Goal: Information Seeking & Learning: Learn about a topic

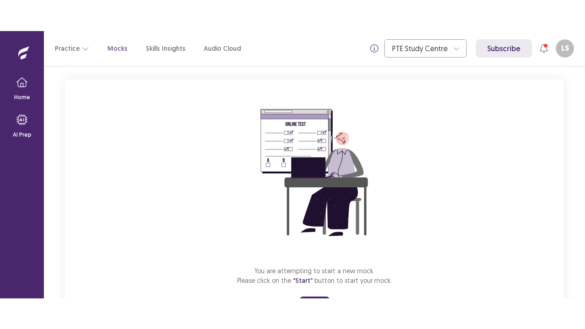
scroll to position [93, 0]
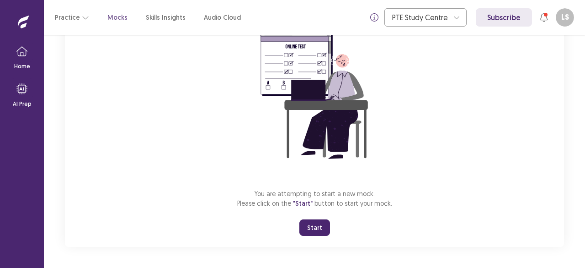
click at [316, 227] on button "Start" at bounding box center [315, 227] width 31 height 16
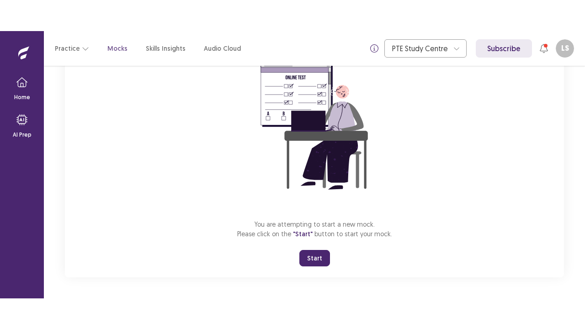
scroll to position [32, 0]
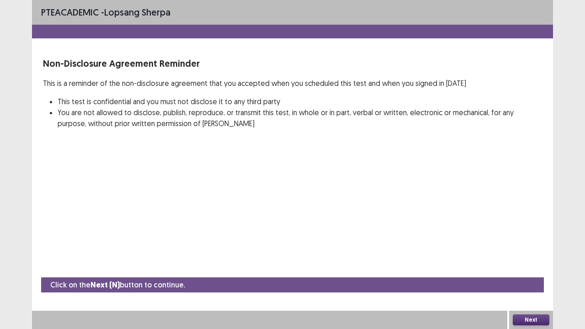
click at [533, 267] on button "Next" at bounding box center [531, 320] width 37 height 11
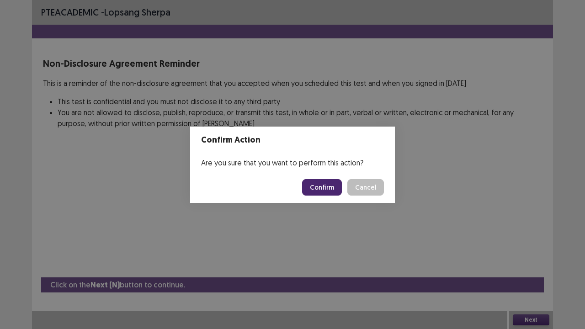
click at [327, 187] on button "Confirm" at bounding box center [322, 187] width 40 height 16
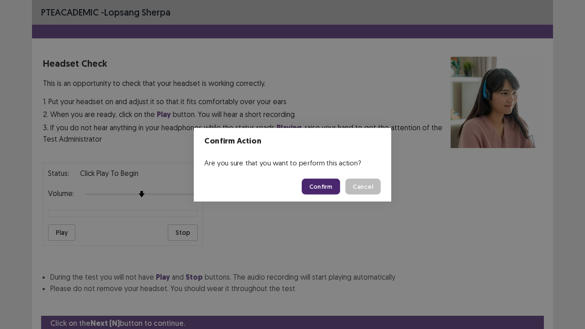
scroll to position [34, 0]
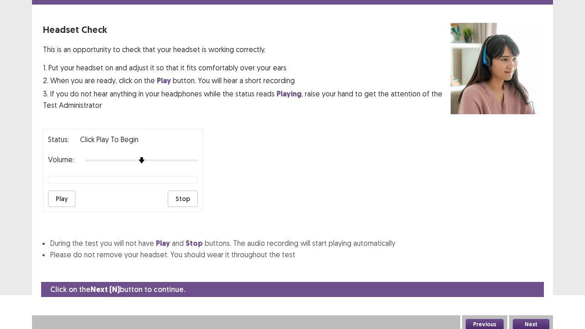
click at [538, 267] on button "Next" at bounding box center [531, 324] width 37 height 11
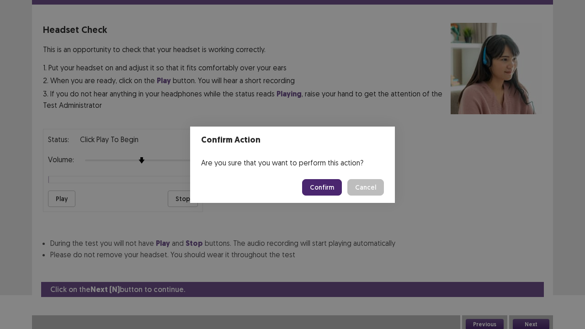
click at [319, 193] on button "Confirm" at bounding box center [322, 187] width 40 height 16
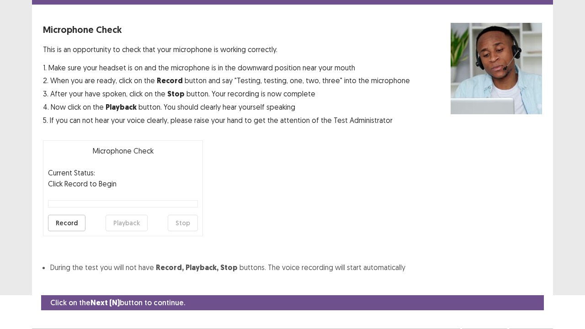
scroll to position [50, 0]
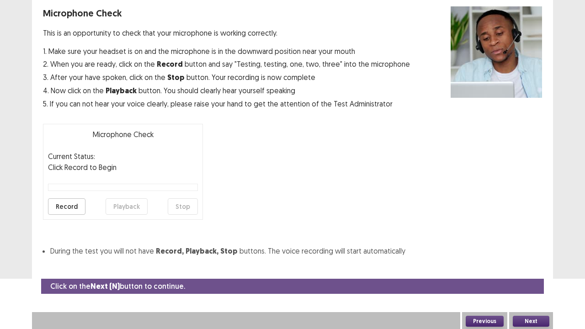
click at [530, 267] on button "Next" at bounding box center [531, 321] width 37 height 11
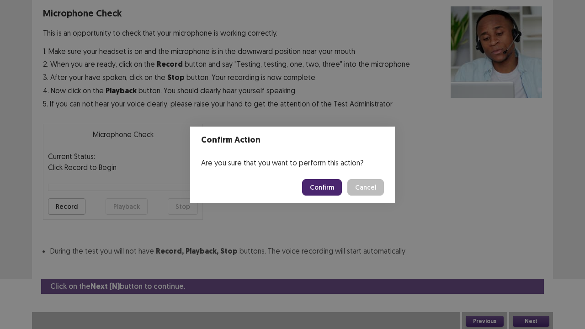
click at [319, 193] on button "Confirm" at bounding box center [322, 187] width 40 height 16
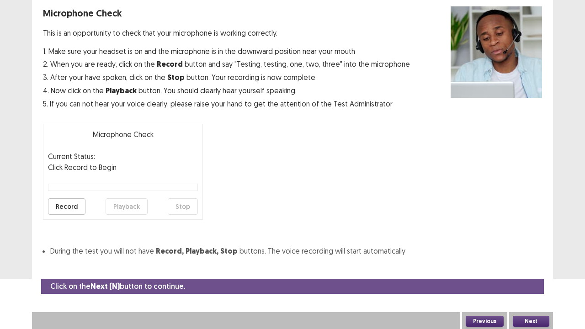
scroll to position [25, 0]
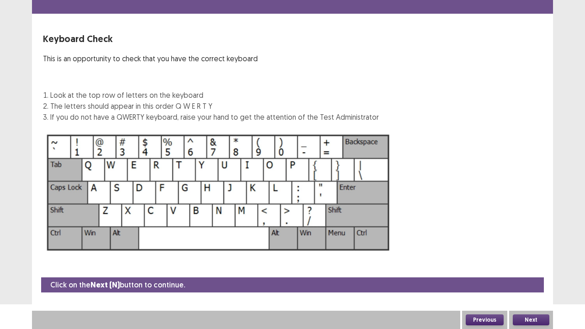
click at [530, 267] on button "Next" at bounding box center [531, 320] width 37 height 11
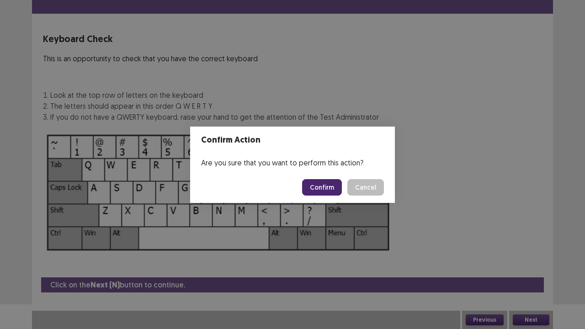
click at [321, 188] on button "Confirm" at bounding box center [322, 187] width 40 height 16
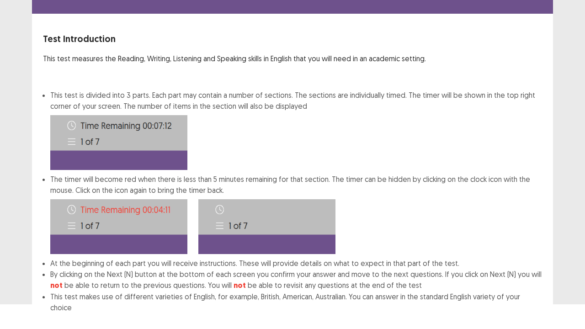
scroll to position [71, 0]
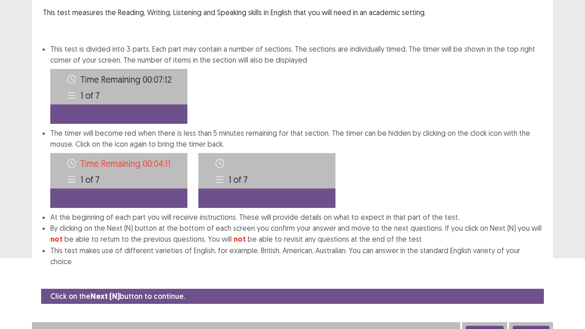
click at [532, 267] on button "Next" at bounding box center [531, 331] width 37 height 11
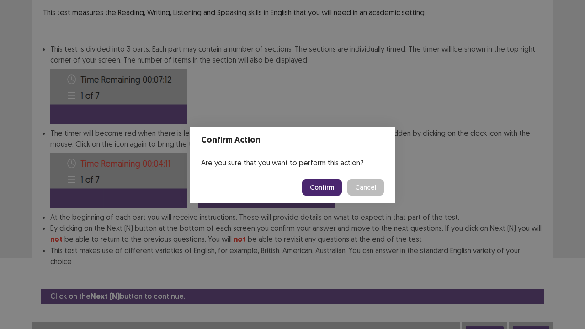
click at [331, 195] on button "Confirm" at bounding box center [322, 187] width 40 height 16
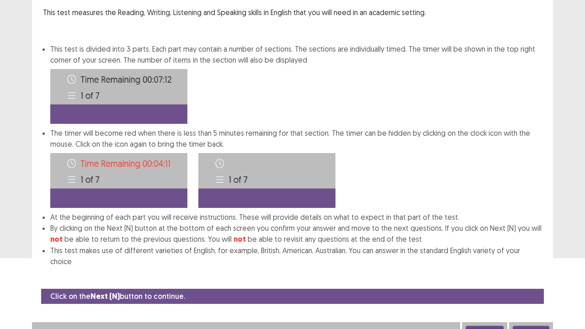
scroll to position [0, 0]
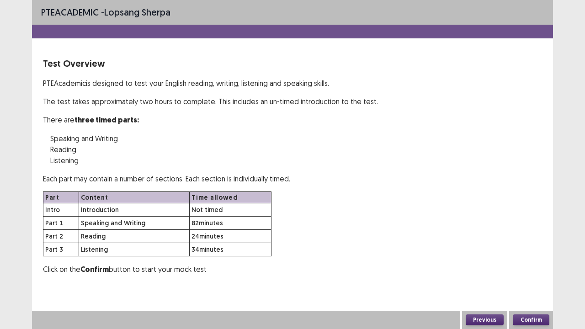
click at [541, 267] on button "Confirm" at bounding box center [531, 320] width 37 height 11
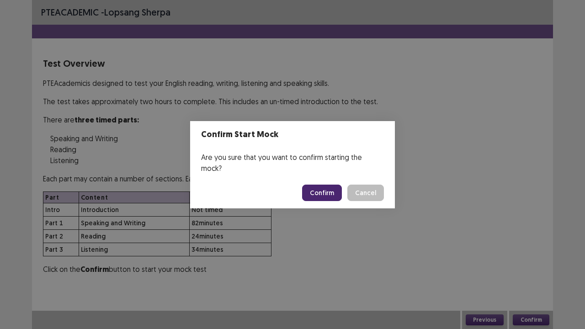
click at [321, 188] on button "Confirm" at bounding box center [322, 193] width 40 height 16
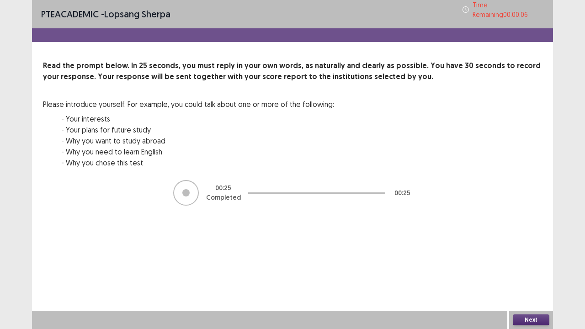
click at [528, 267] on button "Next" at bounding box center [531, 320] width 37 height 11
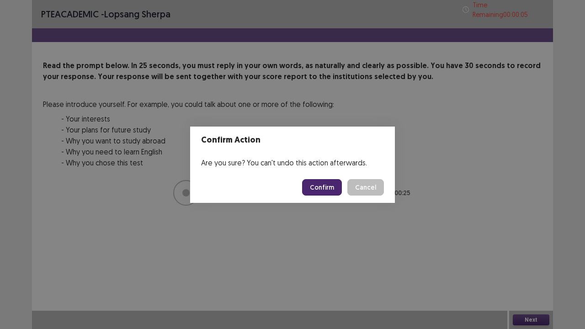
click at [327, 192] on button "Confirm" at bounding box center [322, 187] width 40 height 16
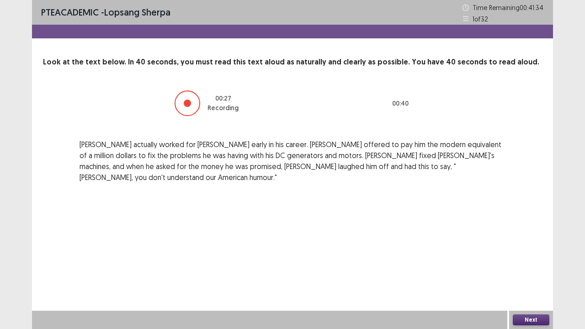
click at [524, 267] on button "Next" at bounding box center [531, 320] width 37 height 11
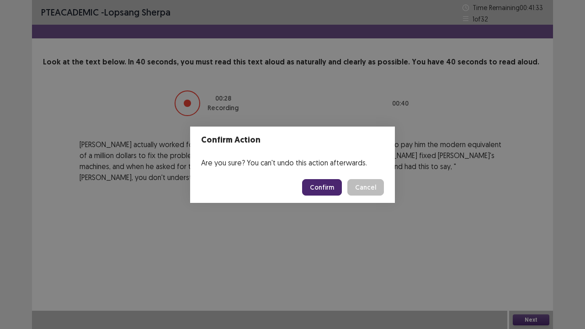
click at [323, 191] on button "Confirm" at bounding box center [322, 187] width 40 height 16
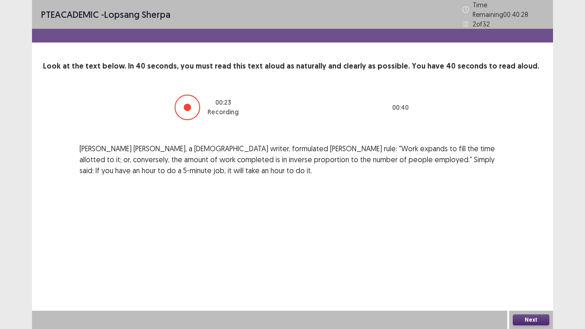
click at [526, 267] on button "Next" at bounding box center [531, 320] width 37 height 11
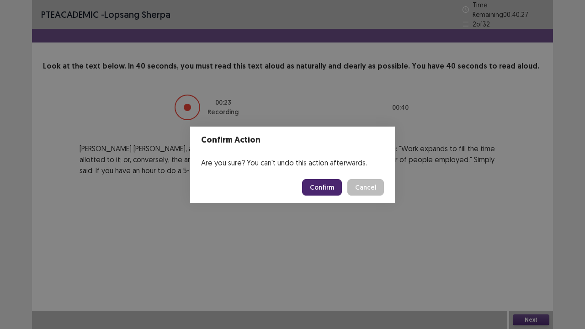
click at [311, 187] on button "Confirm" at bounding box center [322, 187] width 40 height 16
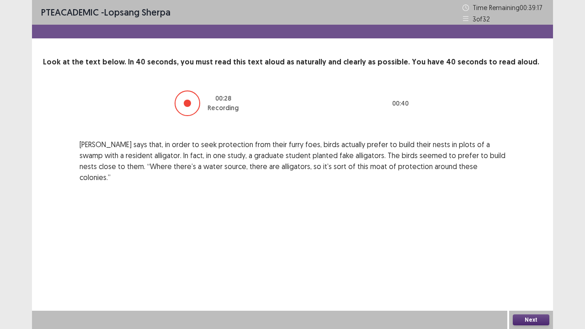
click at [529, 267] on button "Next" at bounding box center [531, 320] width 37 height 11
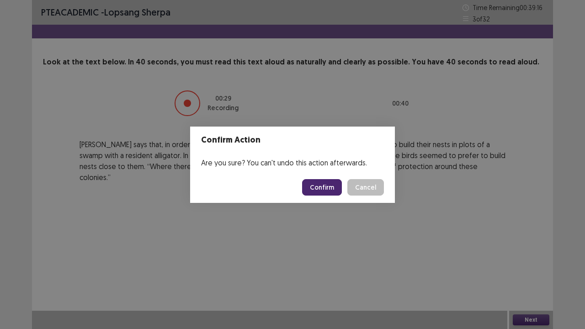
click at [327, 192] on button "Confirm" at bounding box center [322, 187] width 40 height 16
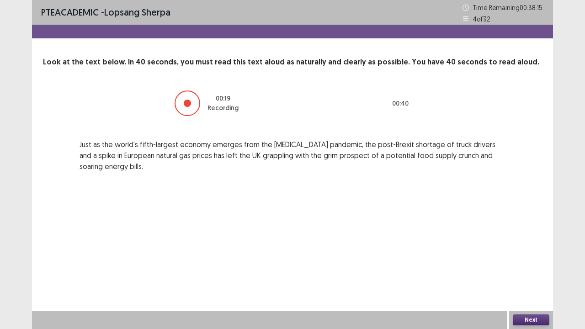
click at [524, 267] on button "Next" at bounding box center [531, 320] width 37 height 11
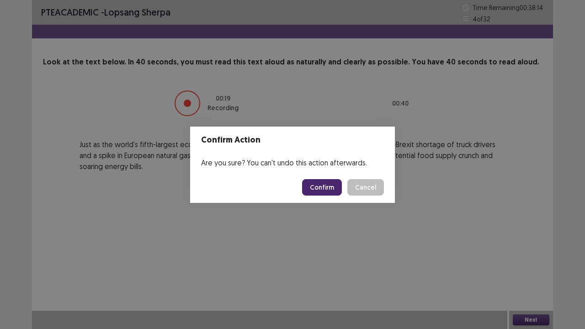
click at [327, 188] on button "Confirm" at bounding box center [322, 187] width 40 height 16
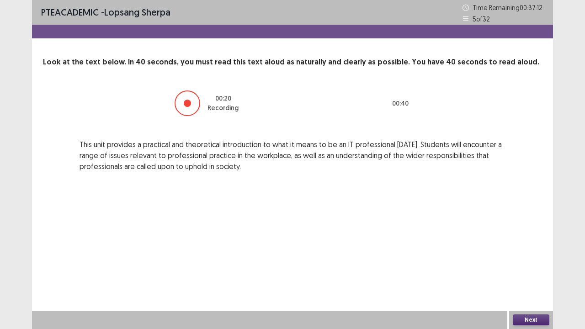
click at [533, 267] on button "Next" at bounding box center [531, 320] width 37 height 11
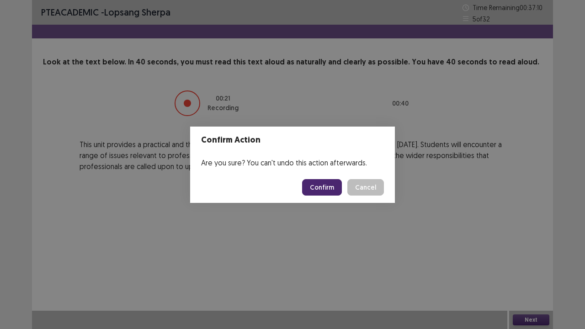
click at [332, 189] on button "Confirm" at bounding box center [322, 187] width 40 height 16
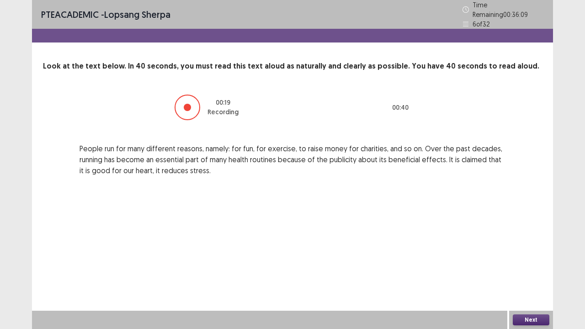
click at [539, 267] on button "Next" at bounding box center [531, 320] width 37 height 11
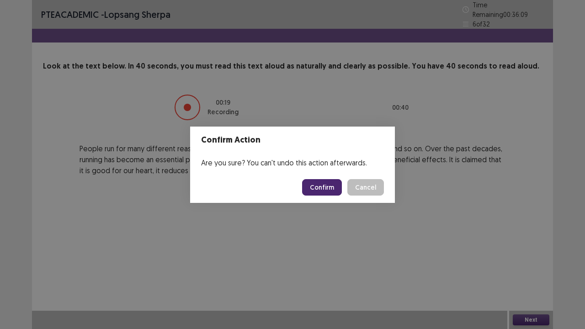
click at [320, 185] on button "Confirm" at bounding box center [322, 187] width 40 height 16
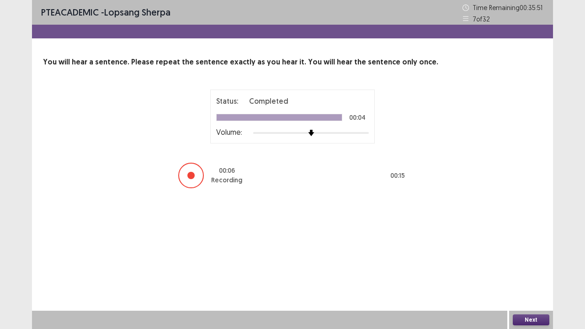
click at [525, 267] on button "Next" at bounding box center [531, 320] width 37 height 11
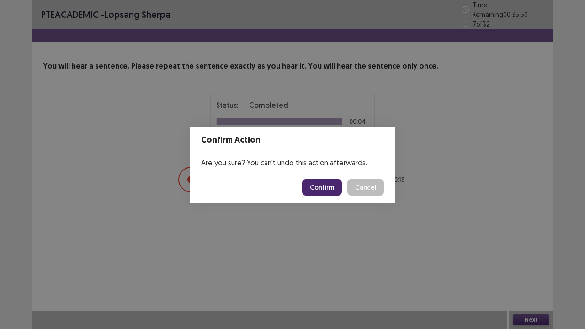
click at [321, 191] on button "Confirm" at bounding box center [322, 187] width 40 height 16
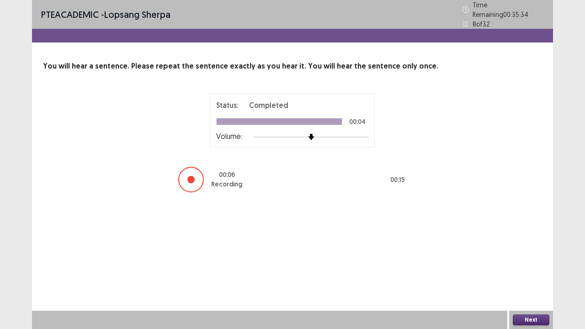
click at [533, 267] on button "Next" at bounding box center [531, 320] width 37 height 11
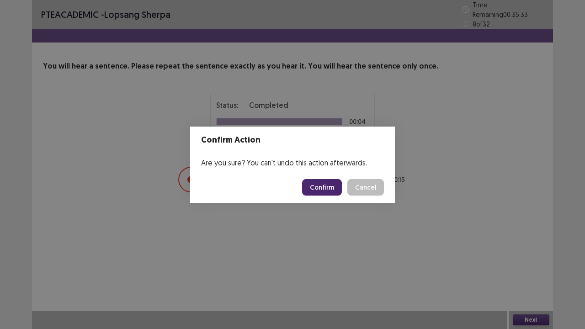
click at [328, 186] on button "Confirm" at bounding box center [322, 187] width 40 height 16
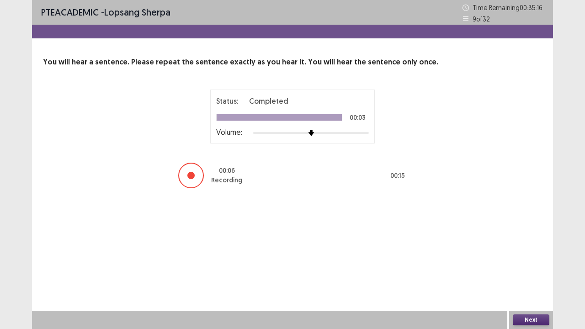
click at [528, 267] on button "Next" at bounding box center [531, 320] width 37 height 11
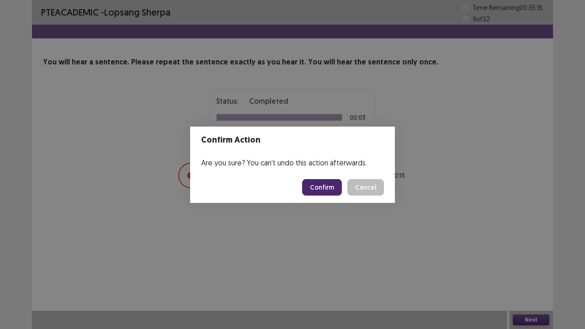
click at [327, 184] on button "Confirm" at bounding box center [322, 187] width 40 height 16
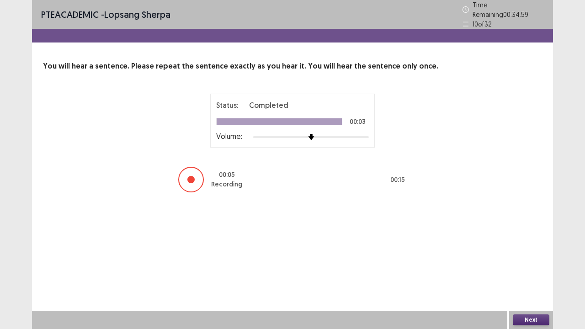
click at [521, 267] on button "Next" at bounding box center [531, 320] width 37 height 11
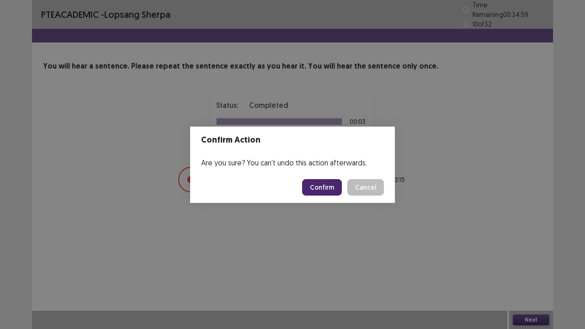
click at [332, 190] on button "Confirm" at bounding box center [322, 187] width 40 height 16
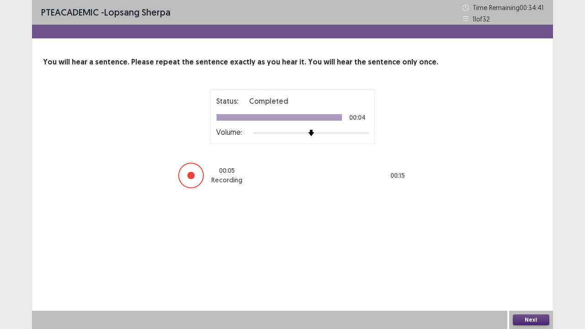
click at [531, 267] on button "Next" at bounding box center [531, 320] width 37 height 11
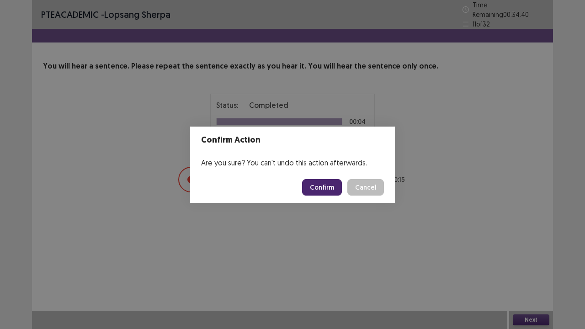
click at [327, 185] on button "Confirm" at bounding box center [322, 187] width 40 height 16
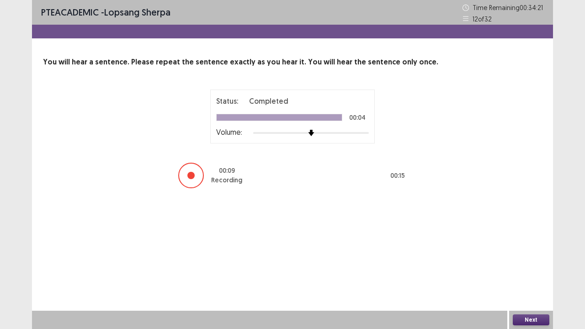
click at [528, 267] on button "Next" at bounding box center [531, 320] width 37 height 11
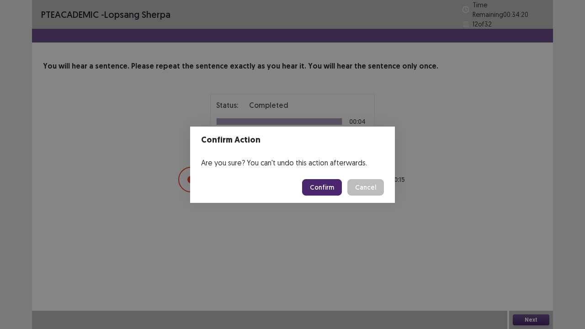
click at [331, 188] on button "Confirm" at bounding box center [322, 187] width 40 height 16
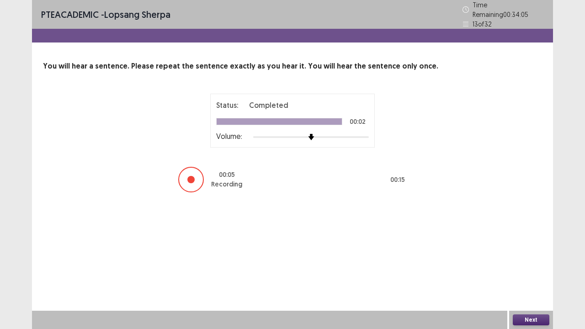
click at [530, 267] on button "Next" at bounding box center [531, 320] width 37 height 11
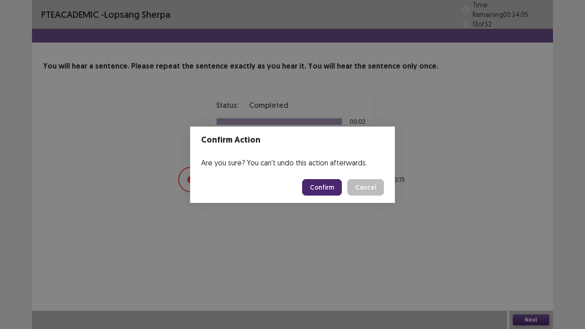
click at [329, 184] on button "Confirm" at bounding box center [322, 187] width 40 height 16
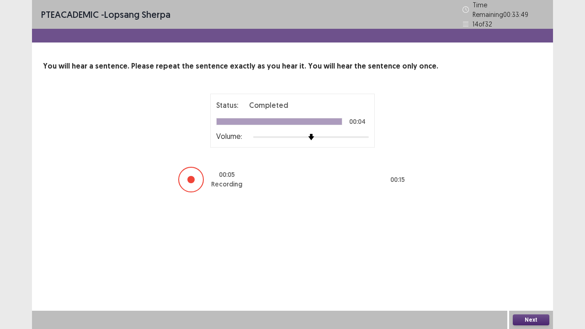
click at [534, 267] on button "Next" at bounding box center [531, 320] width 37 height 11
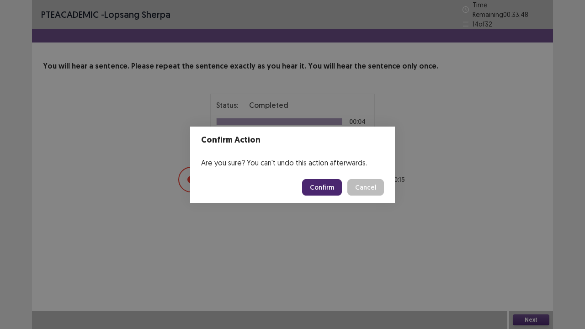
click at [331, 180] on button "Confirm" at bounding box center [322, 187] width 40 height 16
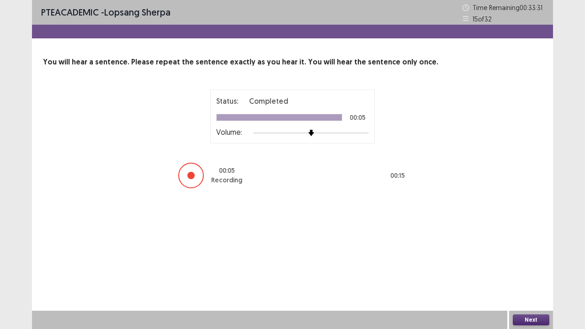
click at [533, 267] on button "Next" at bounding box center [531, 320] width 37 height 11
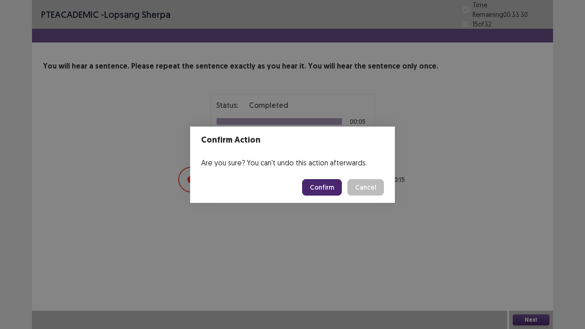
click at [323, 187] on button "Confirm" at bounding box center [322, 187] width 40 height 16
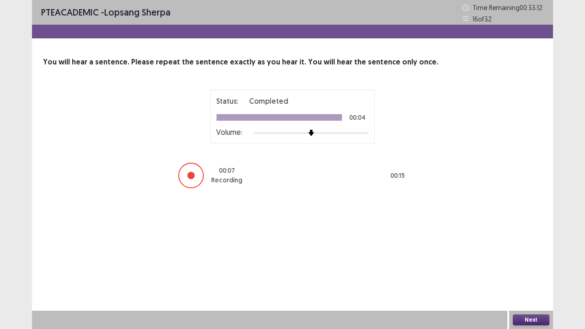
click at [532, 267] on button "Next" at bounding box center [531, 320] width 37 height 11
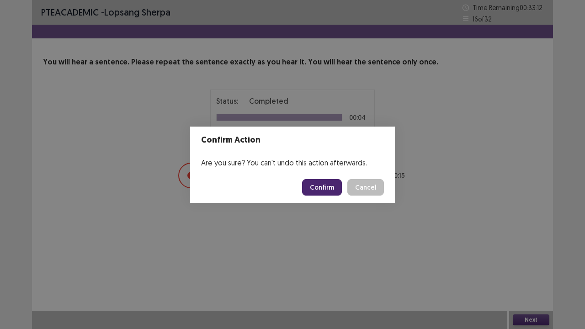
click at [328, 186] on button "Confirm" at bounding box center [322, 187] width 40 height 16
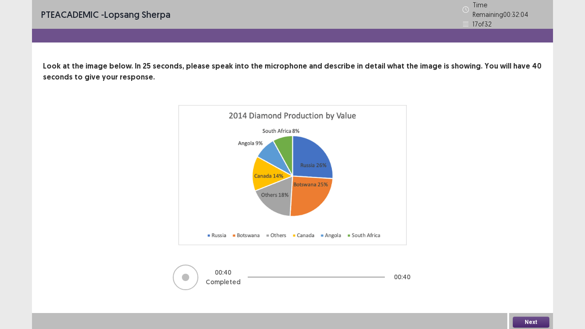
click at [541, 267] on button "Next" at bounding box center [531, 322] width 37 height 11
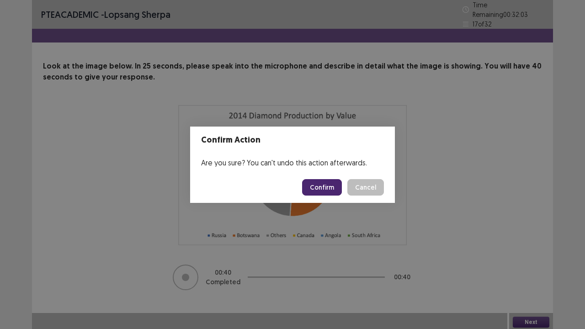
click at [326, 194] on button "Confirm" at bounding box center [322, 187] width 40 height 16
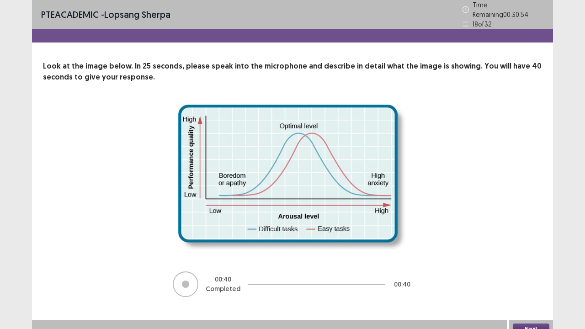
click at [537, 267] on button "Next" at bounding box center [531, 329] width 37 height 11
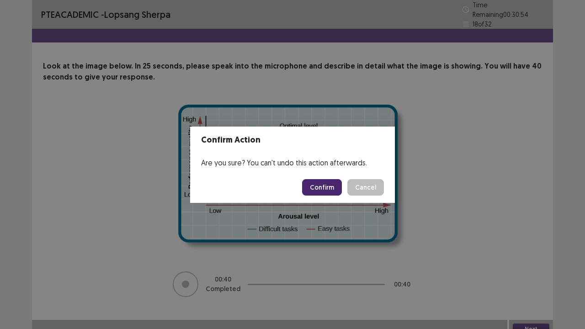
click at [326, 187] on button "Confirm" at bounding box center [322, 187] width 40 height 16
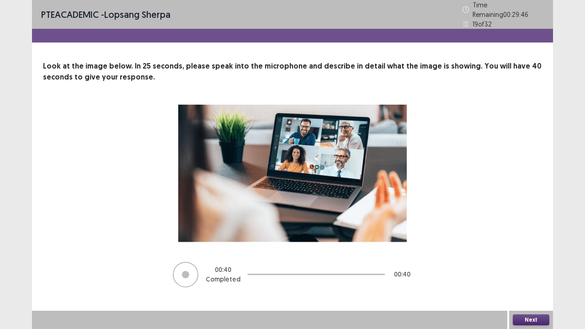
click at [531, 267] on button "Next" at bounding box center [531, 320] width 37 height 11
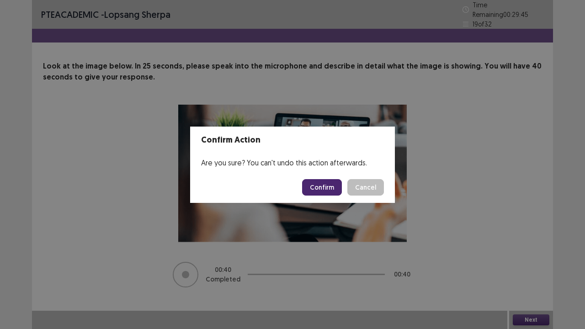
click at [329, 193] on button "Confirm" at bounding box center [322, 187] width 40 height 16
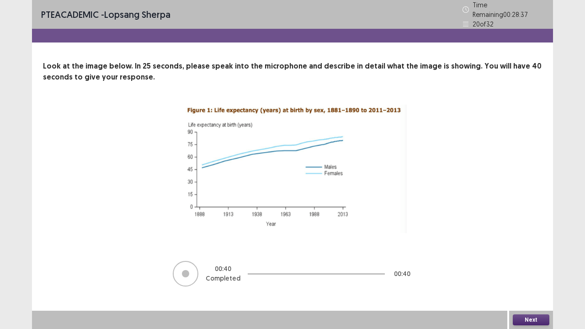
click at [522, 267] on button "Next" at bounding box center [531, 320] width 37 height 11
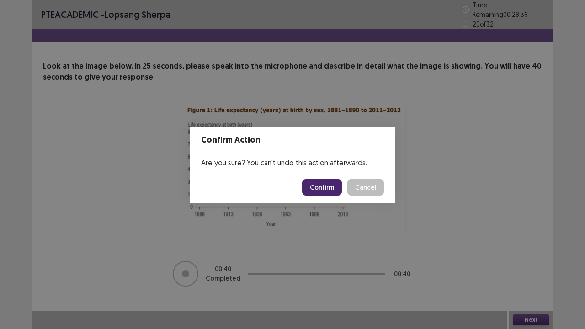
click at [328, 187] on button "Confirm" at bounding box center [322, 187] width 40 height 16
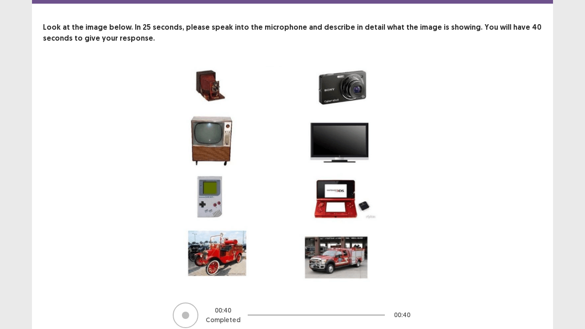
scroll to position [75, 0]
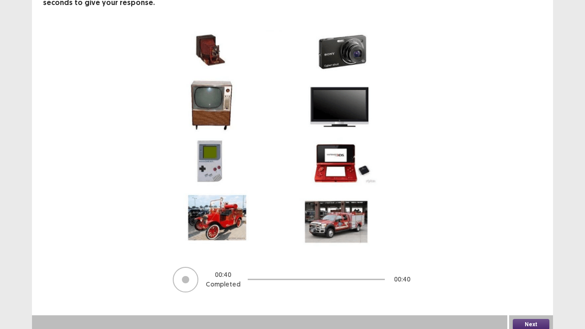
click at [535, 267] on button "Next" at bounding box center [531, 324] width 37 height 11
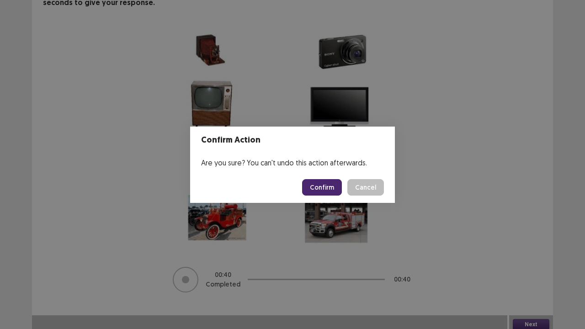
click at [321, 189] on button "Confirm" at bounding box center [322, 187] width 40 height 16
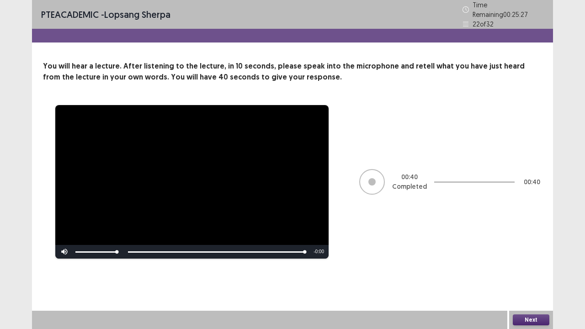
click at [537, 267] on button "Next" at bounding box center [531, 320] width 37 height 11
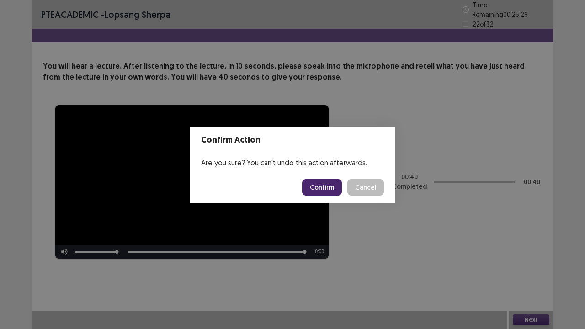
click at [319, 193] on button "Confirm" at bounding box center [322, 187] width 40 height 16
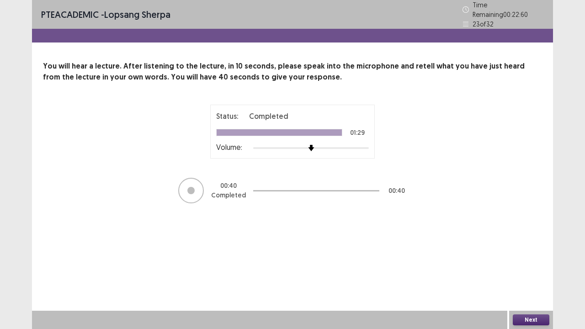
click at [533, 267] on button "Next" at bounding box center [531, 320] width 37 height 11
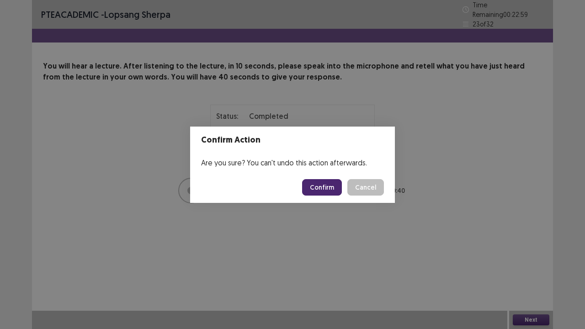
click at [325, 193] on button "Confirm" at bounding box center [322, 187] width 40 height 16
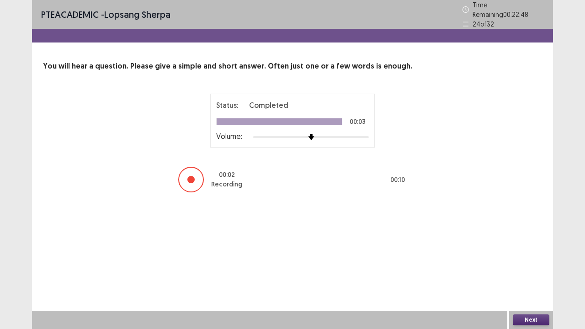
click at [536, 267] on button "Next" at bounding box center [531, 320] width 37 height 11
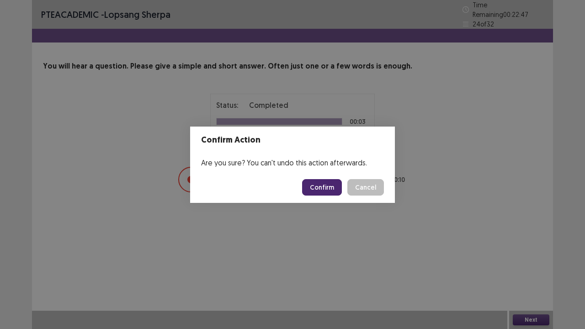
click at [328, 193] on button "Confirm" at bounding box center [322, 187] width 40 height 16
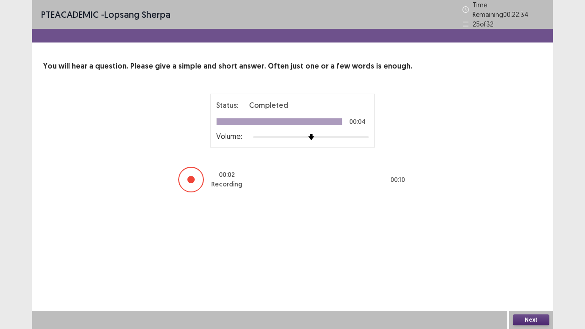
click at [533, 267] on button "Next" at bounding box center [531, 320] width 37 height 11
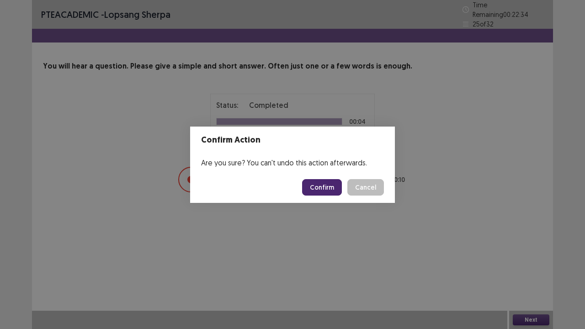
click at [328, 190] on button "Confirm" at bounding box center [322, 187] width 40 height 16
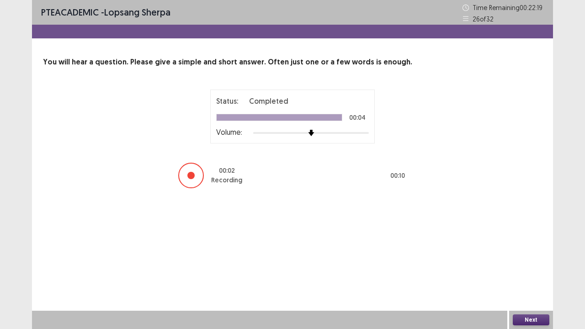
click at [530, 267] on div "PTE academic - lopsang sherpa Time Remaining 00 : 22 : 19 26 of 32 You will hea…" at bounding box center [292, 164] width 521 height 329
click at [537, 267] on button "Next" at bounding box center [531, 320] width 37 height 11
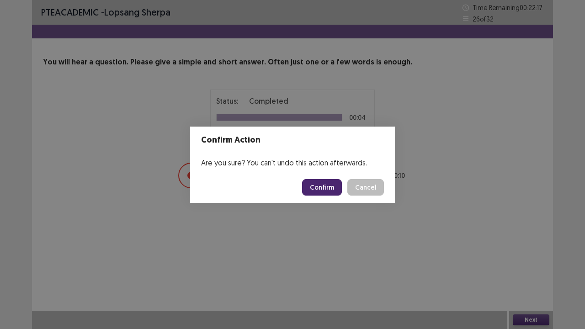
click at [318, 190] on button "Confirm" at bounding box center [322, 187] width 40 height 16
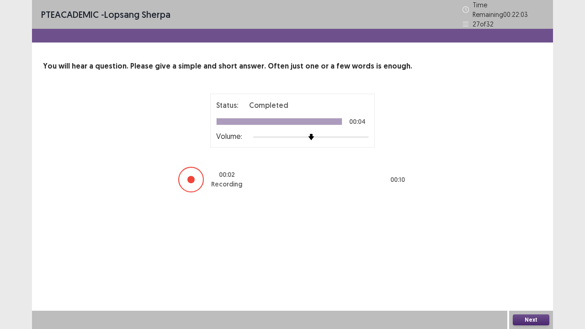
click at [525, 267] on button "Next" at bounding box center [531, 320] width 37 height 11
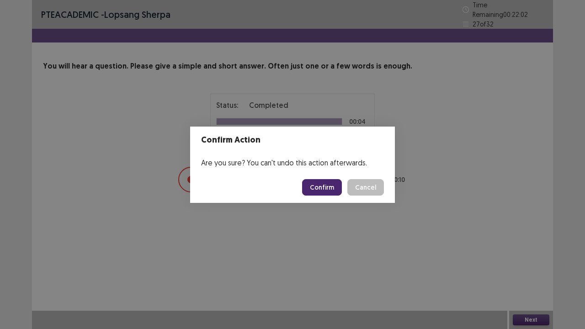
click at [330, 188] on button "Confirm" at bounding box center [322, 187] width 40 height 16
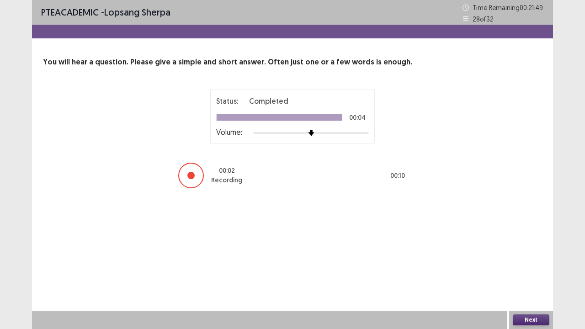
click at [533, 267] on button "Next" at bounding box center [531, 320] width 37 height 11
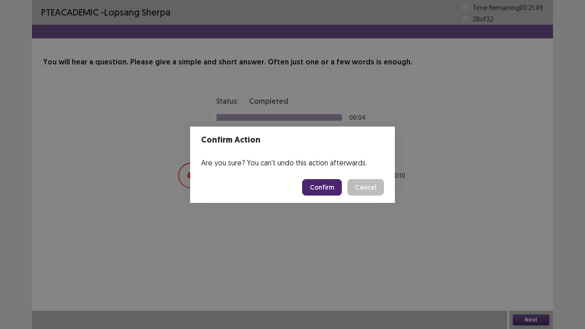
click at [319, 187] on button "Confirm" at bounding box center [322, 187] width 40 height 16
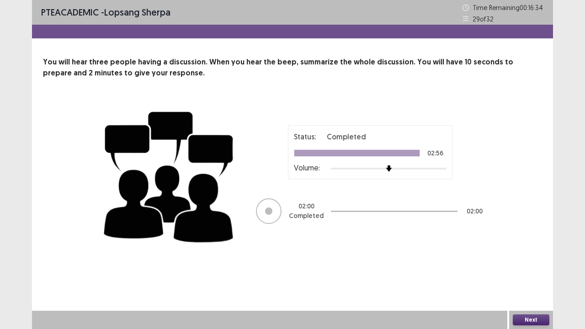
click at [521, 267] on button "Next" at bounding box center [531, 320] width 37 height 11
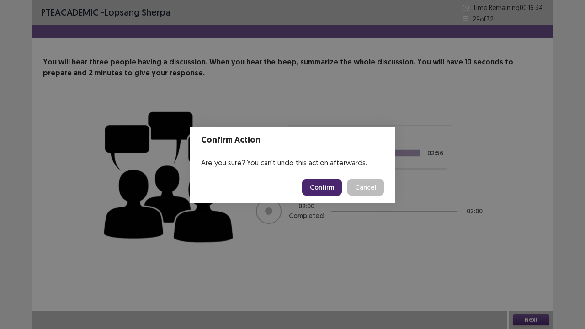
click at [327, 192] on button "Confirm" at bounding box center [322, 187] width 40 height 16
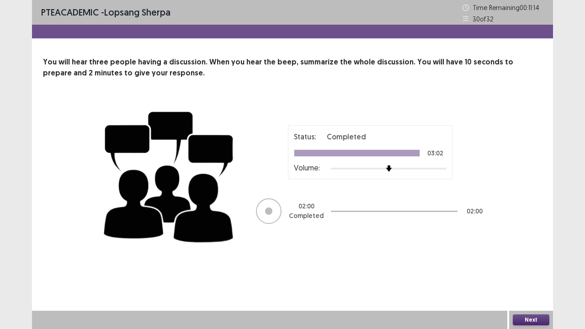
click at [532, 267] on button "Next" at bounding box center [531, 320] width 37 height 11
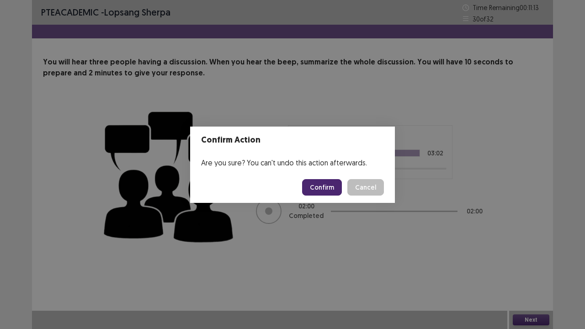
click at [316, 195] on button "Confirm" at bounding box center [322, 187] width 40 height 16
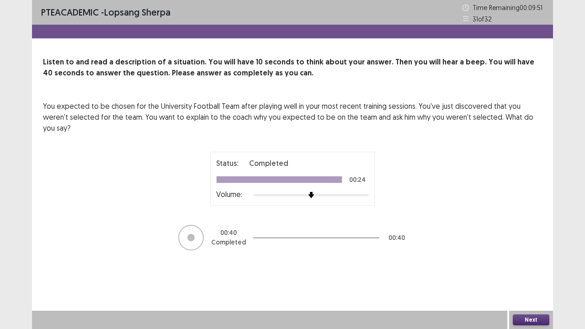
click at [534, 267] on button "Next" at bounding box center [531, 320] width 37 height 11
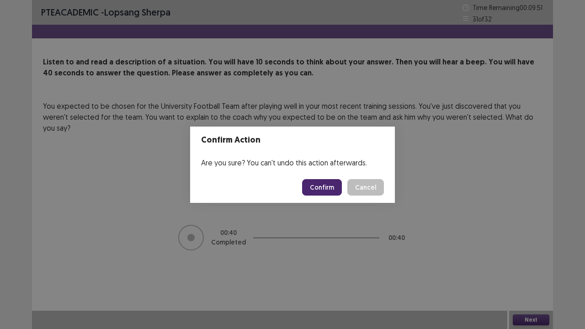
click at [324, 184] on button "Confirm" at bounding box center [322, 187] width 40 height 16
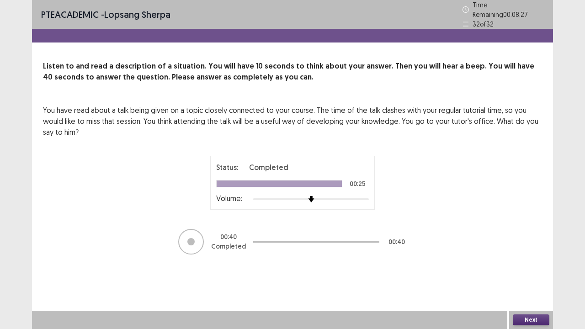
click at [530, 267] on button "Next" at bounding box center [531, 320] width 37 height 11
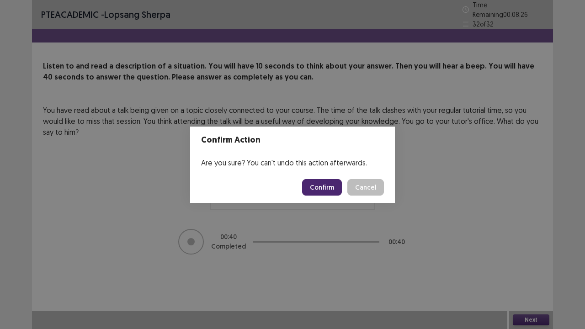
click at [319, 190] on button "Confirm" at bounding box center [322, 187] width 40 height 16
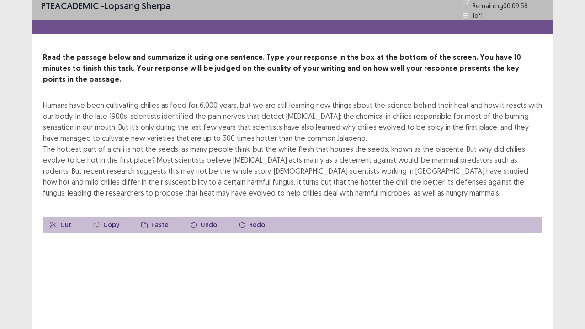
scroll to position [15, 0]
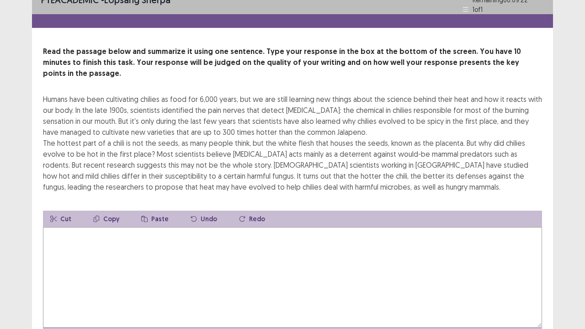
click at [347, 259] on textarea at bounding box center [292, 277] width 499 height 101
click at [321, 14] on div at bounding box center [292, 21] width 521 height 14
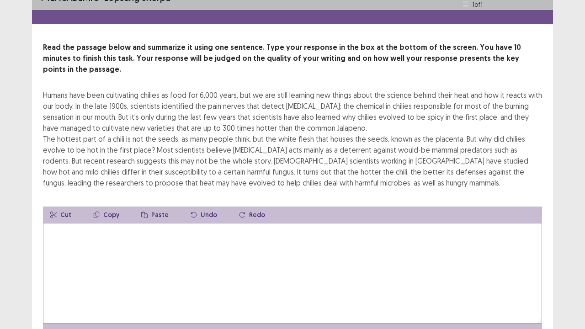
click at [260, 249] on textarea at bounding box center [292, 273] width 499 height 101
type textarea "*"
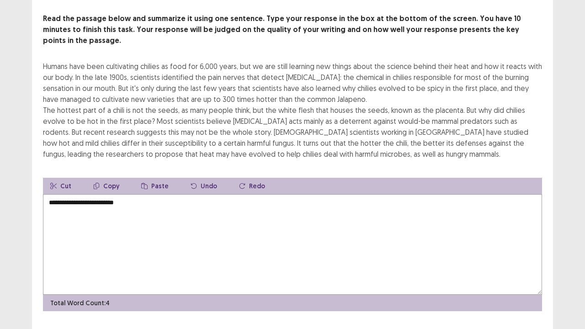
click at [457, 5] on div "**********" at bounding box center [292, 140] width 521 height 377
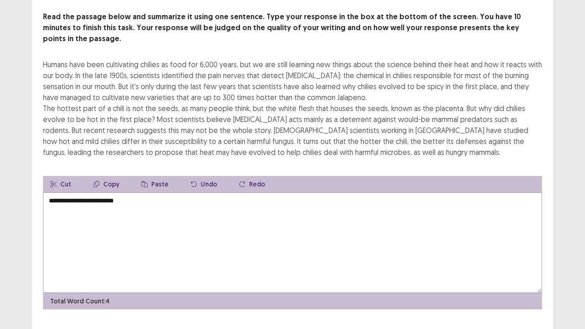
scroll to position [55, 0]
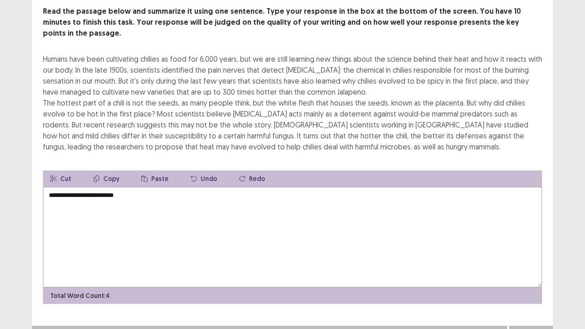
click at [272, 195] on textarea "**********" at bounding box center [292, 237] width 499 height 101
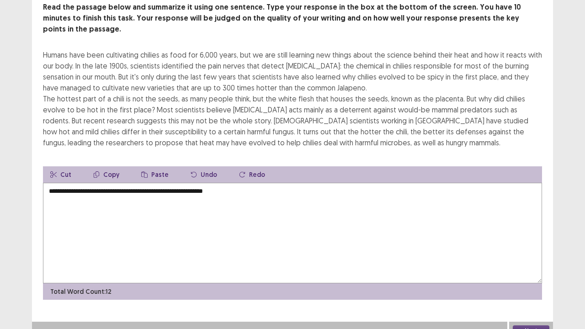
scroll to position [54, 0]
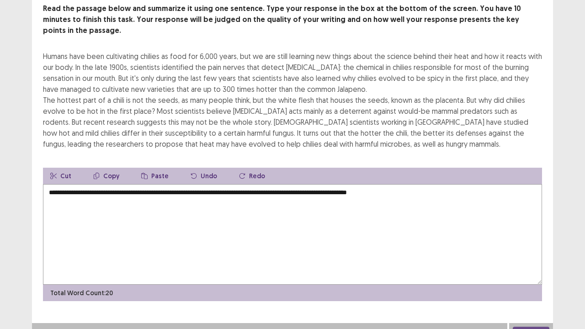
click at [233, 51] on div "Humans have been cultivating chilies as food for 6,000 years, but we are still …" at bounding box center [292, 100] width 499 height 99
click at [419, 184] on textarea "**********" at bounding box center [292, 234] width 499 height 101
click at [254, 60] on div "Humans have been cultivating chilies as food for 6,000 years, but we are still …" at bounding box center [292, 100] width 499 height 99
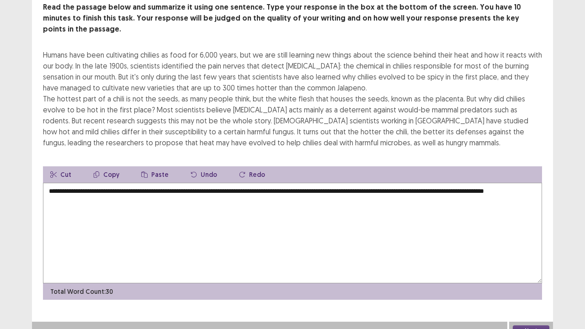
click at [191, 207] on textarea "**********" at bounding box center [292, 233] width 499 height 101
click at [282, 53] on div "Humans have been cultivating chilies as food for 6,000 years, but we are still …" at bounding box center [292, 98] width 499 height 99
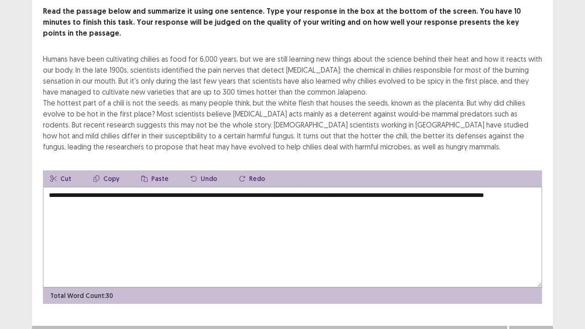
click at [221, 202] on textarea "**********" at bounding box center [292, 237] width 499 height 101
click at [333, 54] on div "Humans have been cultivating chilies as food for 6,000 years, but we are still …" at bounding box center [292, 103] width 499 height 99
click at [108, 187] on textarea "**********" at bounding box center [292, 237] width 499 height 101
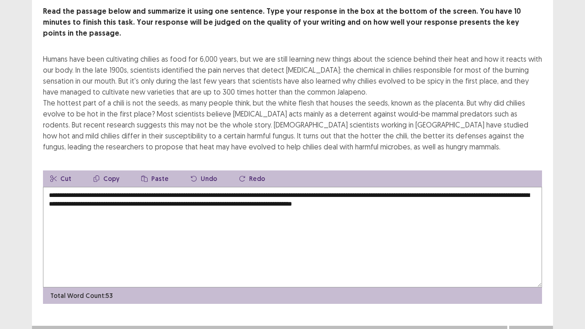
scroll to position [54, 0]
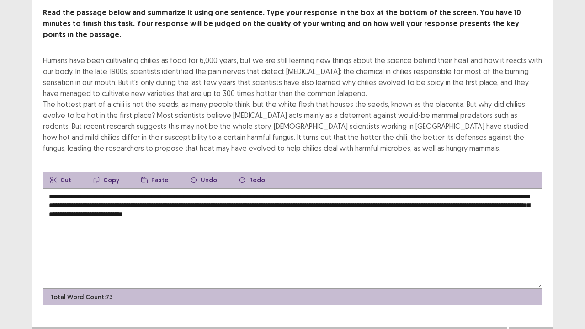
click at [86, 188] on textarea "**********" at bounding box center [292, 238] width 499 height 101
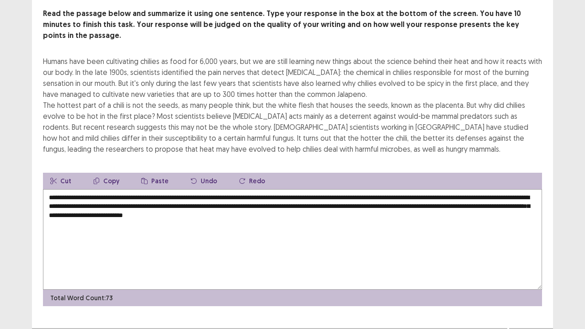
scroll to position [47, 0]
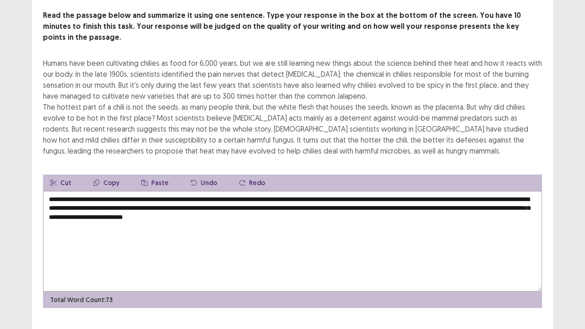
click at [132, 196] on textarea "**********" at bounding box center [292, 241] width 499 height 101
click at [405, 196] on textarea "**********" at bounding box center [292, 241] width 499 height 101
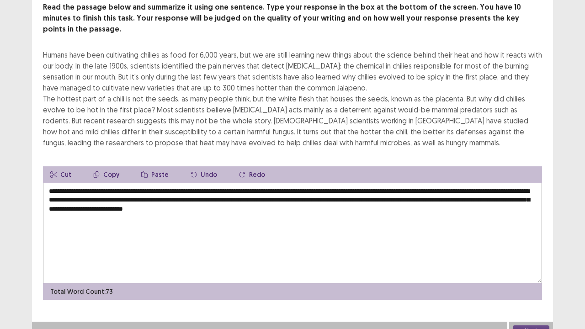
type textarea "**********"
click at [525, 267] on button "Next" at bounding box center [531, 331] width 37 height 11
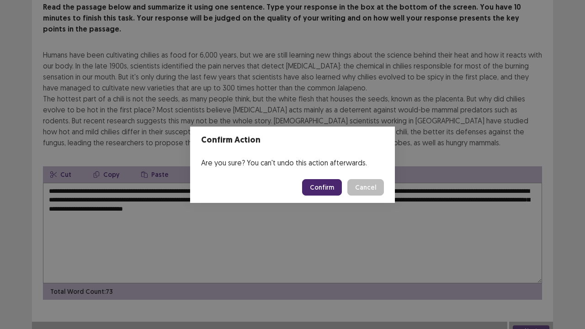
click at [327, 189] on button "Confirm" at bounding box center [322, 187] width 40 height 16
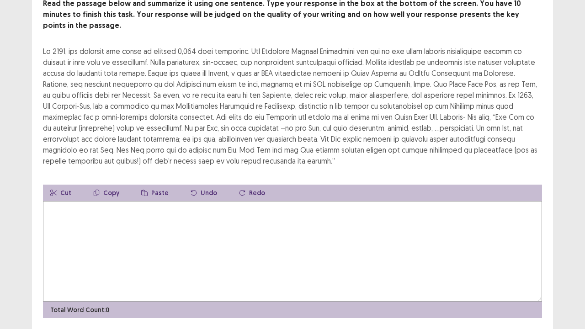
scroll to position [62, 0]
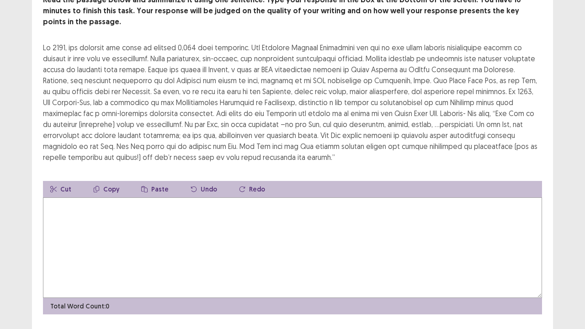
click at [368, 234] on textarea at bounding box center [292, 248] width 499 height 101
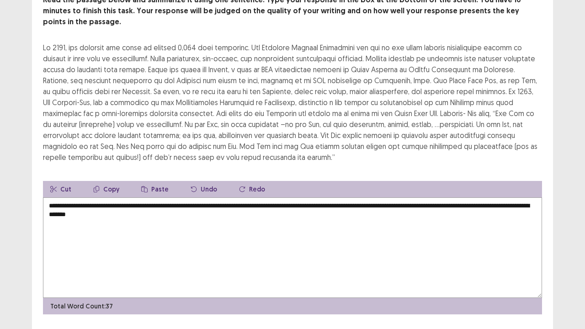
click at [474, 239] on textarea "**********" at bounding box center [292, 248] width 499 height 101
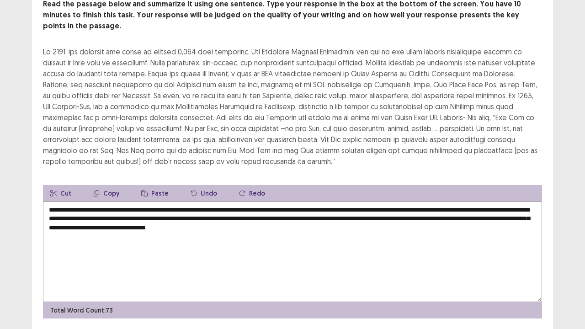
type textarea "**********"
click at [454, 89] on div at bounding box center [292, 106] width 499 height 121
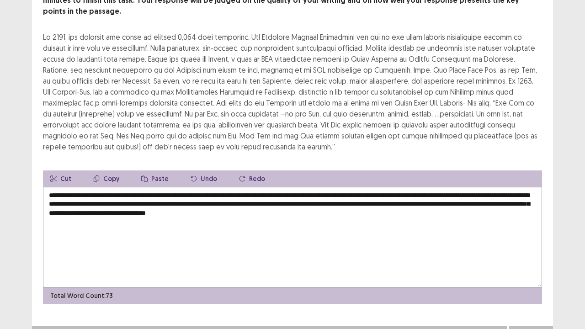
click at [530, 267] on button "Next" at bounding box center [531, 335] width 37 height 11
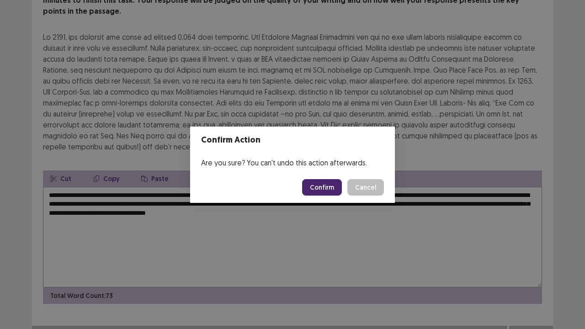
click at [323, 189] on button "Confirm" at bounding box center [322, 187] width 40 height 16
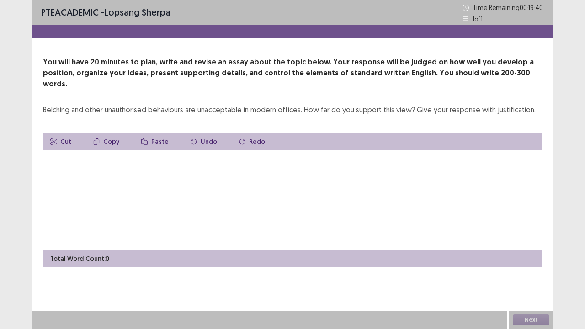
click at [415, 177] on textarea at bounding box center [292, 200] width 499 height 101
type textarea "*"
click at [75, 213] on textarea "*" at bounding box center [292, 200] width 499 height 101
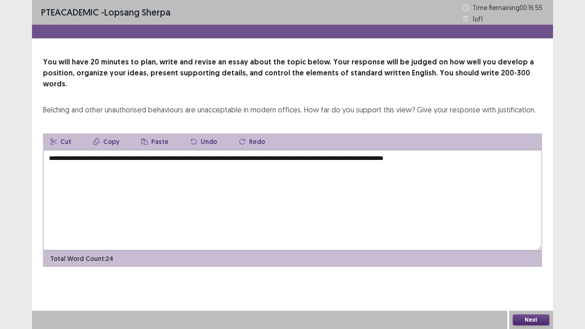
click at [81, 66] on p "You will have 20 minutes to plan, write and revise an essay about the topic bel…" at bounding box center [292, 73] width 499 height 33
click at [487, 150] on textarea "**********" at bounding box center [292, 200] width 499 height 101
click at [77, 66] on p "You will have 20 minutes to plan, write and revise an essay about the topic bel…" at bounding box center [292, 73] width 499 height 33
click at [487, 150] on textarea "**********" at bounding box center [292, 200] width 499 height 101
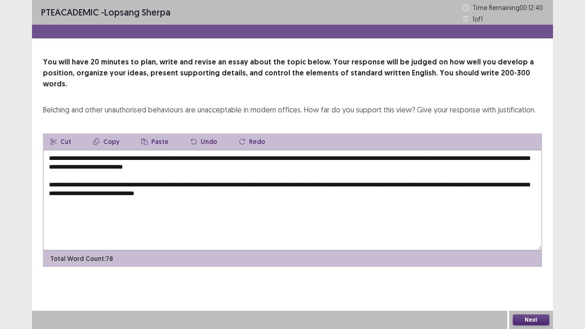
click at [193, 184] on textarea "**********" at bounding box center [292, 200] width 499 height 101
click at [194, 184] on textarea "**********" at bounding box center [292, 200] width 499 height 101
click at [260, 183] on textarea "**********" at bounding box center [292, 200] width 499 height 101
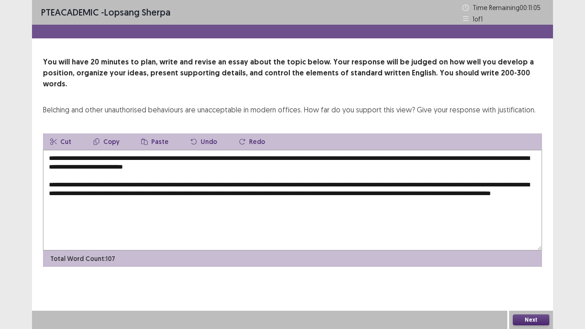
click at [217, 214] on textarea "**********" at bounding box center [292, 200] width 499 height 101
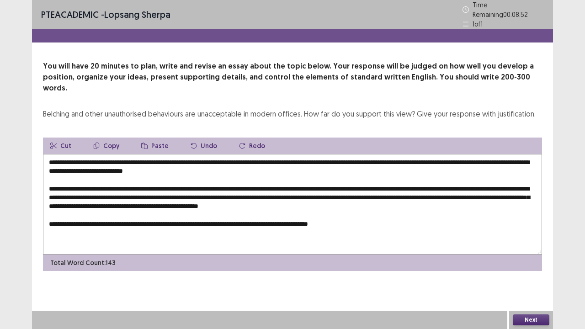
click at [434, 203] on textarea "**********" at bounding box center [292, 204] width 499 height 101
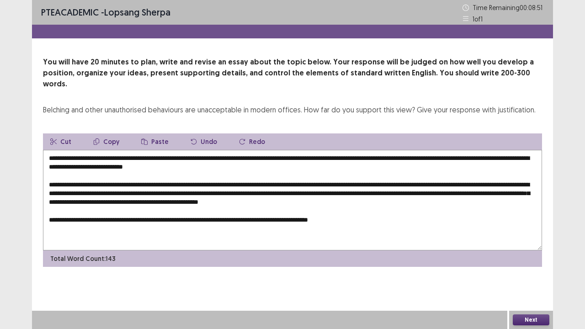
click at [434, 203] on textarea "**********" at bounding box center [292, 200] width 499 height 101
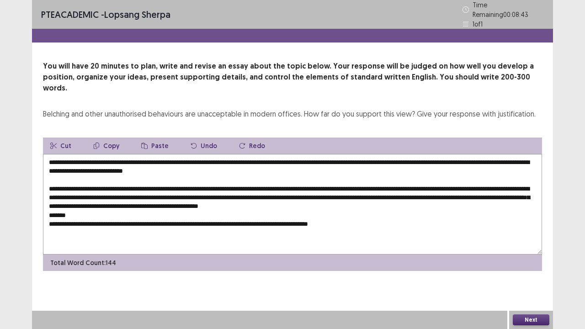
click at [377, 210] on textarea "**********" at bounding box center [292, 204] width 499 height 101
click at [78, 202] on textarea "**********" at bounding box center [292, 204] width 499 height 101
click at [375, 211] on textarea "**********" at bounding box center [292, 204] width 499 height 101
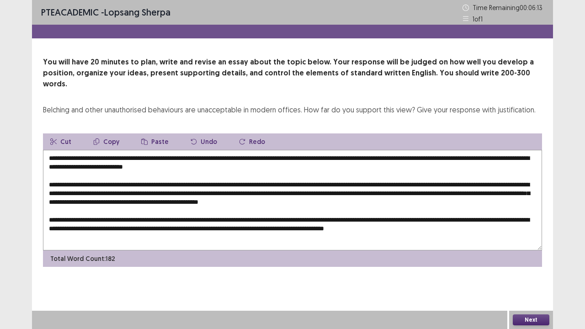
click at [81, 225] on textarea at bounding box center [292, 200] width 499 height 101
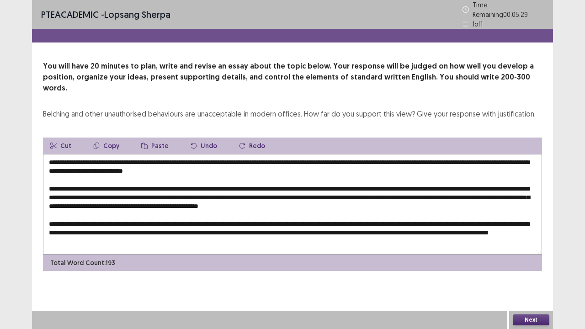
click at [429, 207] on textarea at bounding box center [292, 204] width 499 height 101
click at [289, 229] on textarea at bounding box center [292, 204] width 499 height 101
click at [372, 231] on textarea at bounding box center [292, 204] width 499 height 101
click at [376, 228] on textarea at bounding box center [292, 204] width 499 height 101
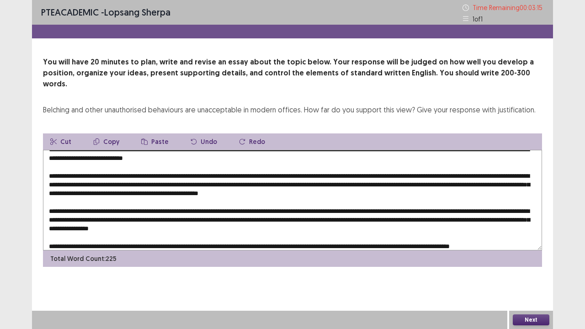
scroll to position [17, 0]
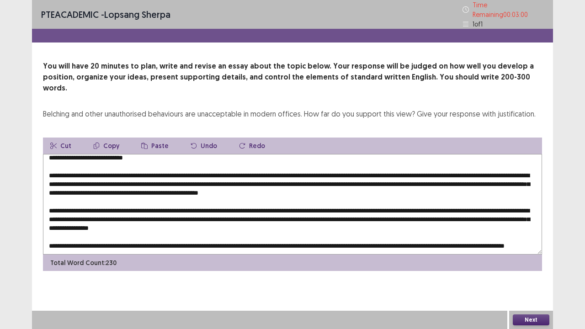
click at [438, 213] on textarea at bounding box center [292, 204] width 499 height 101
click at [139, 239] on textarea at bounding box center [292, 204] width 499 height 101
click at [137, 236] on textarea at bounding box center [292, 204] width 499 height 101
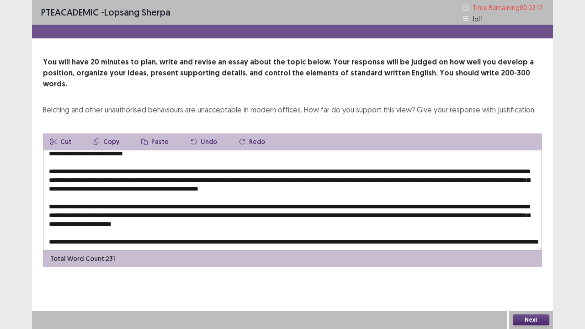
click at [384, 210] on textarea at bounding box center [292, 200] width 499 height 101
click at [395, 210] on textarea at bounding box center [292, 200] width 499 height 101
click at [160, 236] on textarea at bounding box center [292, 200] width 499 height 101
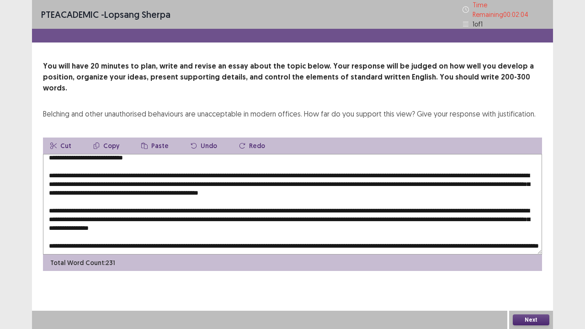
click at [169, 227] on textarea at bounding box center [292, 204] width 499 height 101
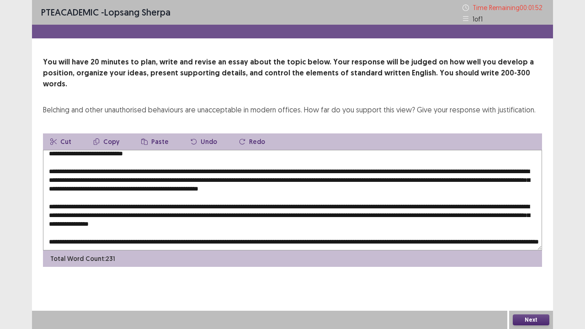
click at [490, 227] on textarea at bounding box center [292, 200] width 499 height 101
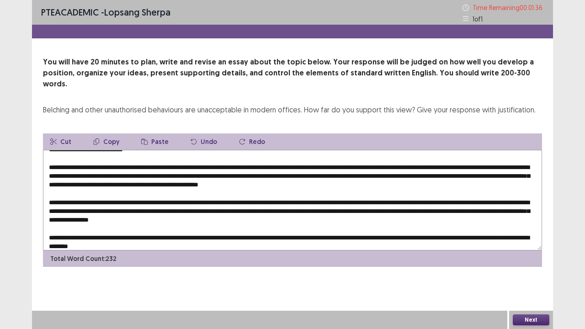
click at [519, 227] on textarea at bounding box center [292, 200] width 499 height 101
click at [177, 234] on textarea at bounding box center [292, 200] width 499 height 101
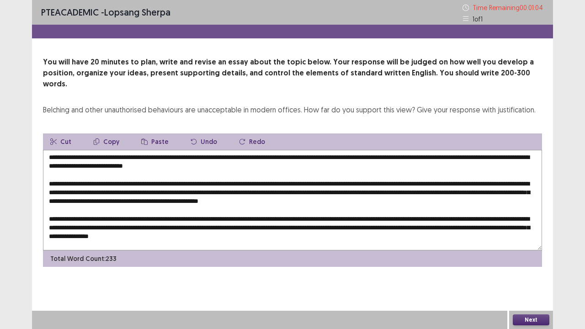
scroll to position [1, 0]
click at [209, 174] on textarea at bounding box center [292, 200] width 499 height 101
click at [59, 183] on textarea at bounding box center [292, 200] width 499 height 101
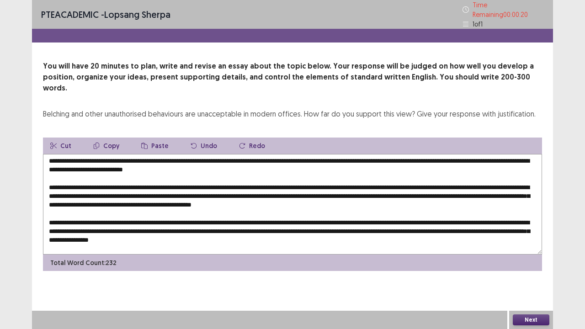
click at [276, 209] on textarea at bounding box center [292, 204] width 499 height 101
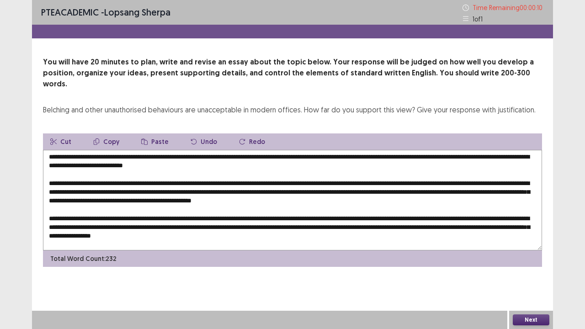
click at [291, 208] on textarea at bounding box center [292, 200] width 499 height 101
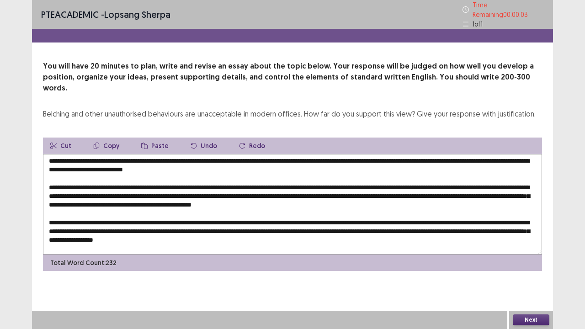
click at [444, 207] on textarea at bounding box center [292, 204] width 499 height 101
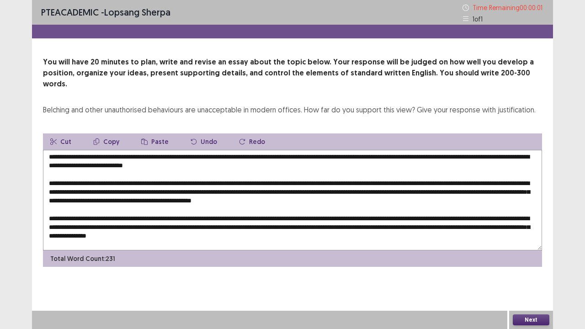
type textarea "**********"
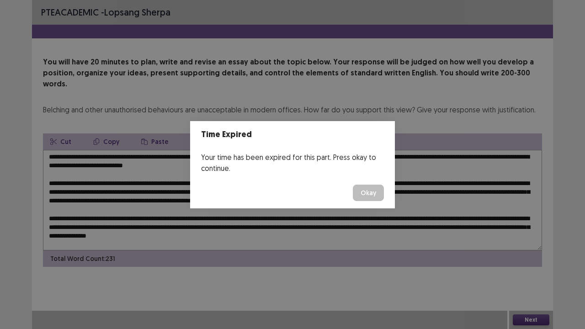
click at [380, 196] on button "Okay" at bounding box center [368, 193] width 31 height 16
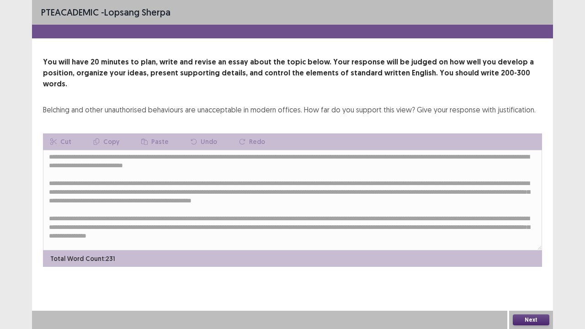
click at [531, 267] on button "Next" at bounding box center [531, 320] width 37 height 11
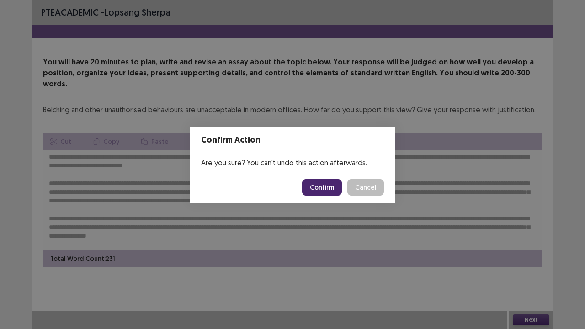
click at [330, 191] on button "Confirm" at bounding box center [322, 187] width 40 height 16
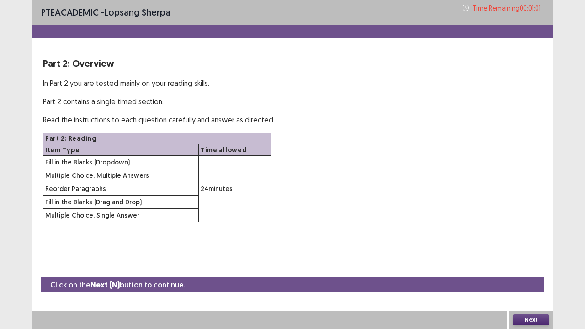
click at [532, 267] on button "Next" at bounding box center [531, 320] width 37 height 11
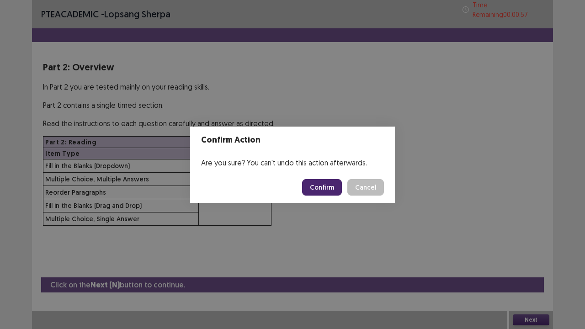
click at [336, 186] on button "Confirm" at bounding box center [322, 187] width 40 height 16
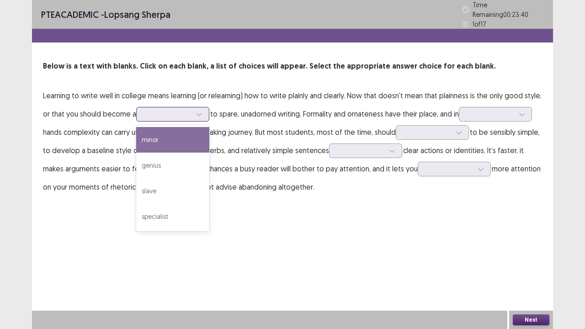
click at [193, 109] on div at bounding box center [167, 114] width 49 height 11
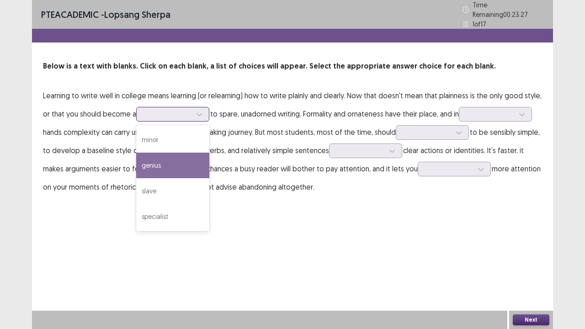
click at [162, 153] on div "genius" at bounding box center [172, 166] width 73 height 26
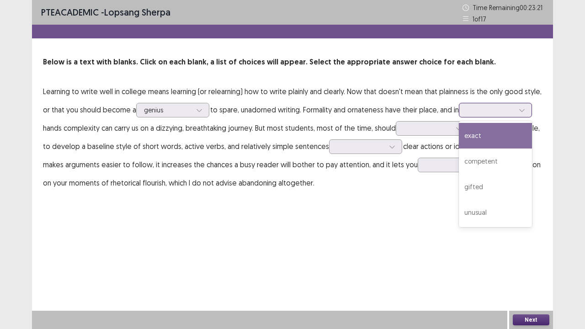
click at [514, 112] on div at bounding box center [491, 110] width 48 height 9
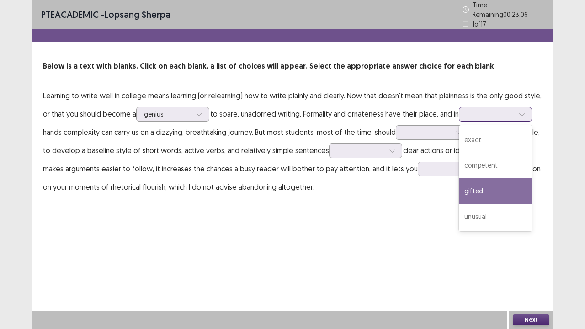
click at [494, 180] on div "gifted" at bounding box center [495, 191] width 73 height 26
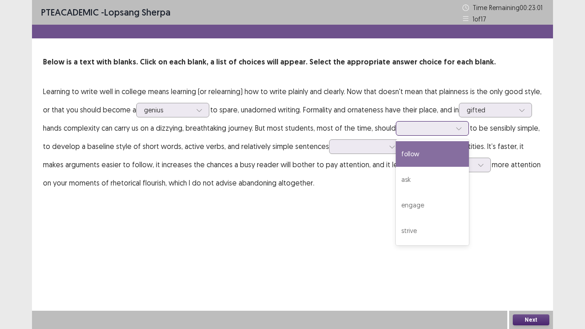
click at [454, 126] on div at bounding box center [459, 129] width 14 height 14
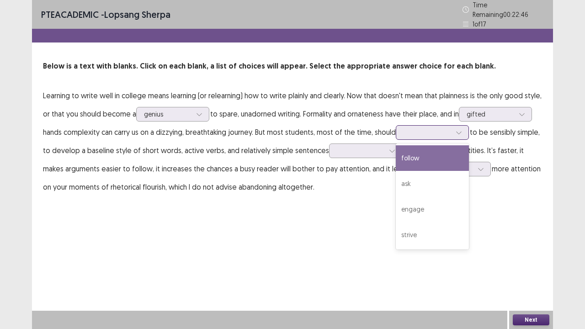
click at [422, 163] on div "follow" at bounding box center [432, 158] width 73 height 26
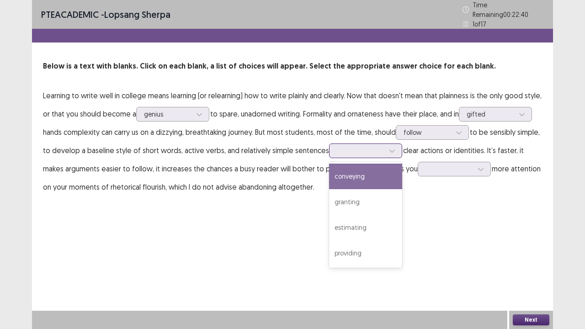
click at [368, 148] on div at bounding box center [361, 150] width 48 height 9
click at [345, 177] on div "conveying" at bounding box center [365, 177] width 73 height 26
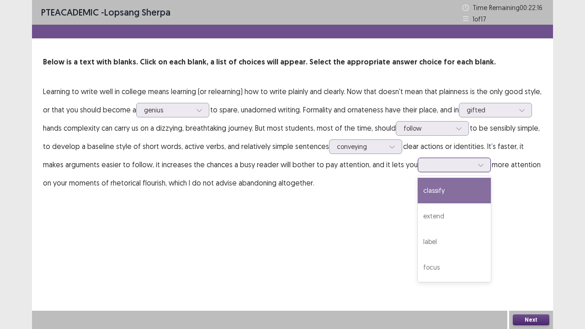
click at [436, 163] on div at bounding box center [450, 165] width 48 height 9
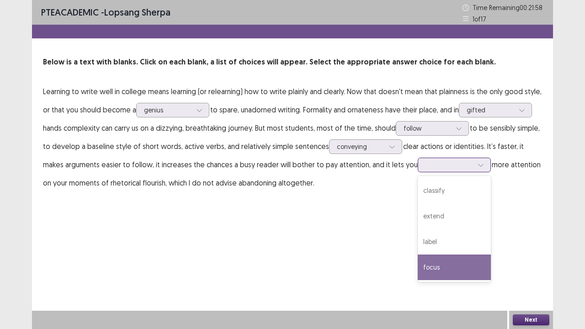
click at [418, 267] on div "focus" at bounding box center [454, 268] width 73 height 26
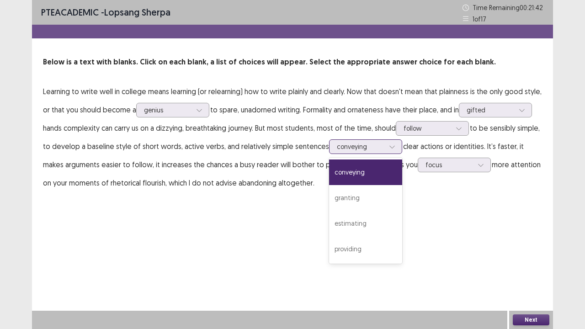
click at [337, 149] on input "text" at bounding box center [338, 146] width 2 height 7
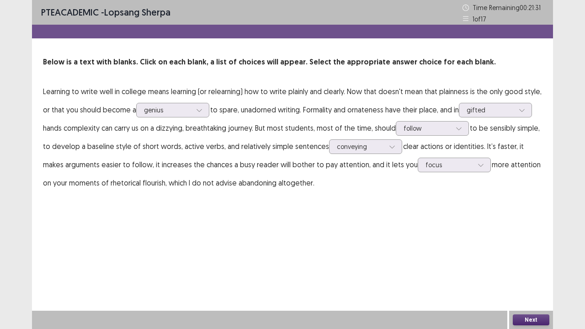
click at [456, 218] on div "PTE academic - lopsang sherpa Time Remaining 00 : 21 : 31 1 of 17 Below is a te…" at bounding box center [292, 164] width 521 height 329
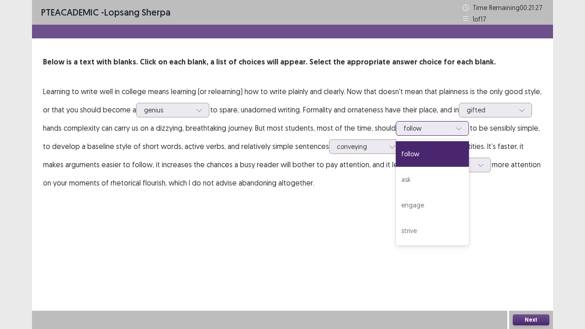
click at [436, 130] on div at bounding box center [428, 128] width 48 height 9
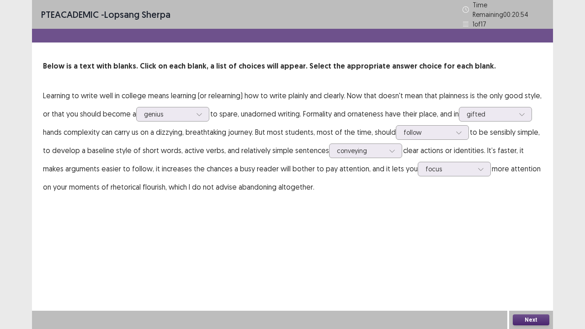
click at [355, 124] on p "Learning to write well in college means learning (or relearning) how to write p…" at bounding box center [292, 141] width 499 height 110
click at [496, 112] on div at bounding box center [491, 114] width 48 height 9
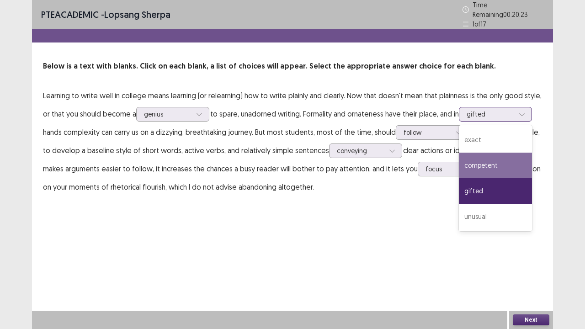
click at [493, 166] on div "competent" at bounding box center [495, 166] width 73 height 26
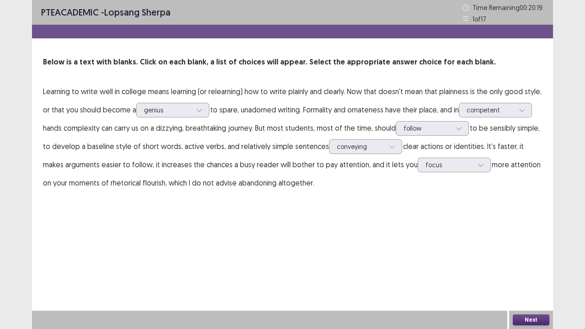
click at [543, 267] on button "Next" at bounding box center [531, 320] width 37 height 11
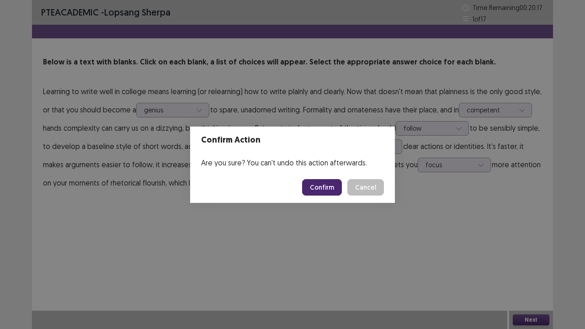
click at [315, 192] on button "Confirm" at bounding box center [322, 187] width 40 height 16
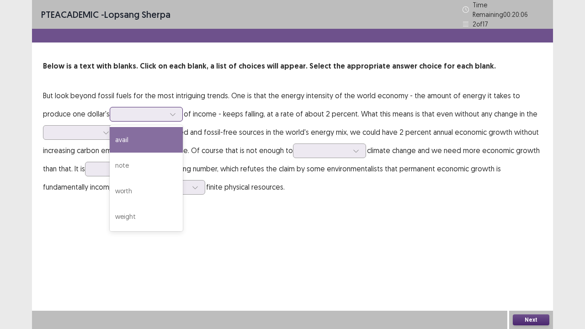
click at [131, 111] on div at bounding box center [142, 114] width 48 height 9
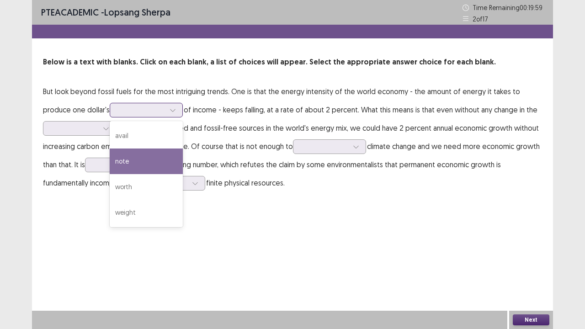
click at [128, 158] on div "note" at bounding box center [146, 162] width 73 height 26
click at [166, 109] on div at bounding box center [173, 110] width 14 height 14
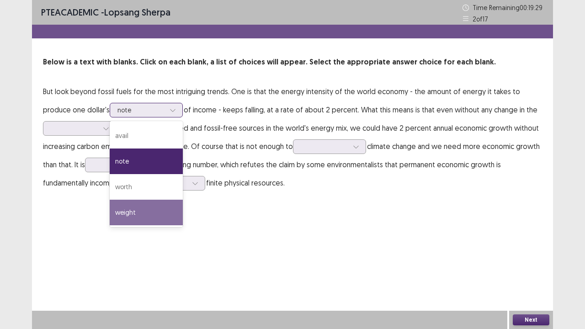
click at [110, 211] on div "weight" at bounding box center [146, 213] width 73 height 26
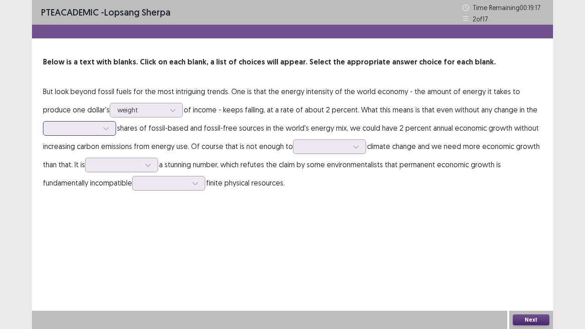
click at [99, 129] on div at bounding box center [74, 128] width 49 height 11
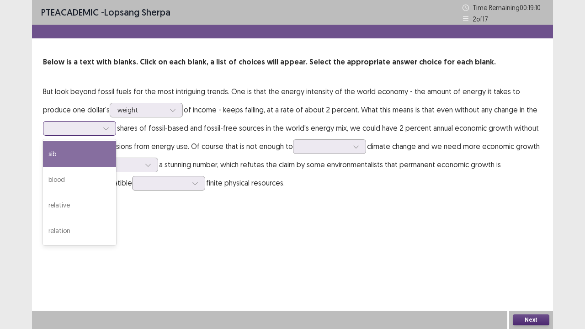
click at [62, 163] on div "sib" at bounding box center [79, 154] width 73 height 26
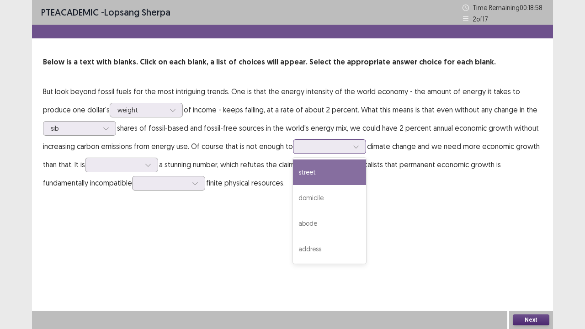
click at [328, 148] on div at bounding box center [325, 146] width 48 height 9
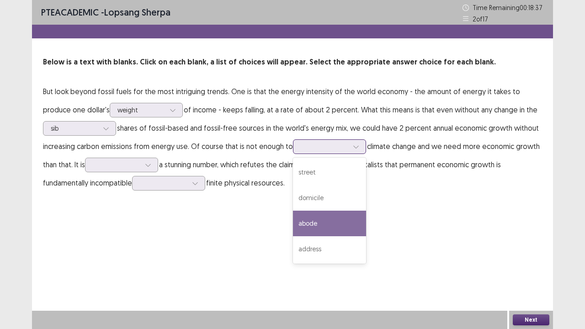
click at [325, 218] on div "abode" at bounding box center [329, 224] width 73 height 26
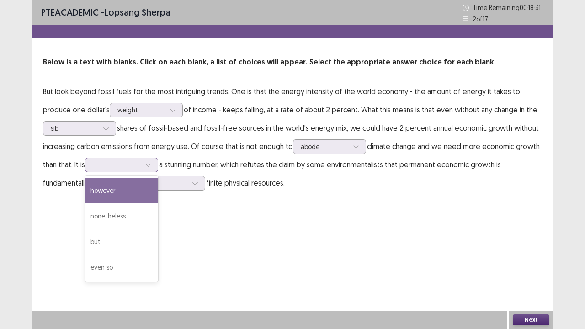
click at [140, 166] on div at bounding box center [117, 165] width 48 height 9
click at [119, 194] on div "however" at bounding box center [121, 191] width 73 height 26
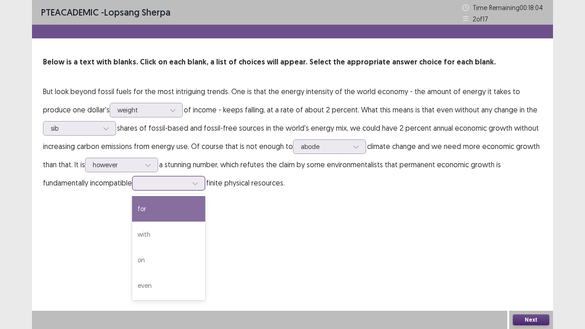
click at [173, 185] on div at bounding box center [164, 183] width 48 height 9
click at [154, 215] on div "for" at bounding box center [168, 209] width 73 height 26
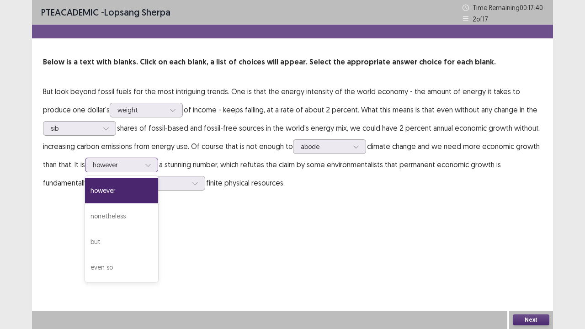
click at [139, 161] on div at bounding box center [117, 165] width 48 height 9
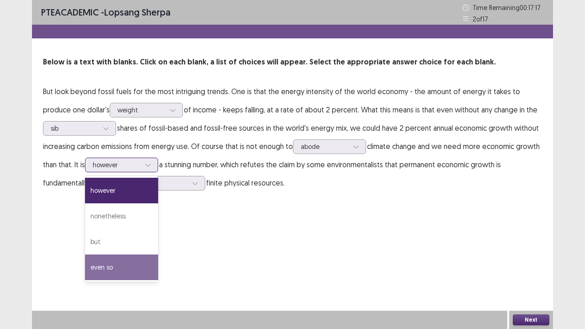
click at [106, 257] on div "even so" at bounding box center [121, 268] width 73 height 26
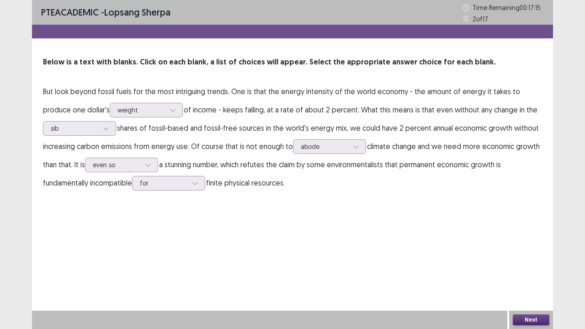
click at [543, 267] on button "Next" at bounding box center [531, 320] width 37 height 11
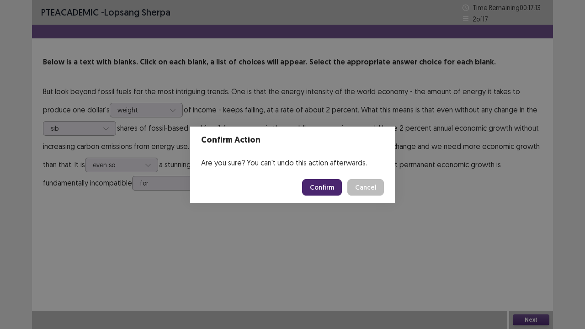
click at [327, 180] on button "Confirm" at bounding box center [322, 187] width 40 height 16
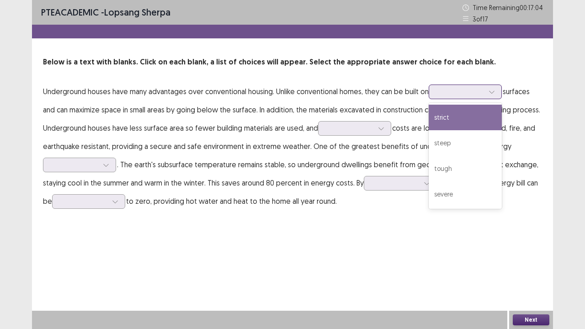
click at [481, 93] on div at bounding box center [461, 91] width 48 height 9
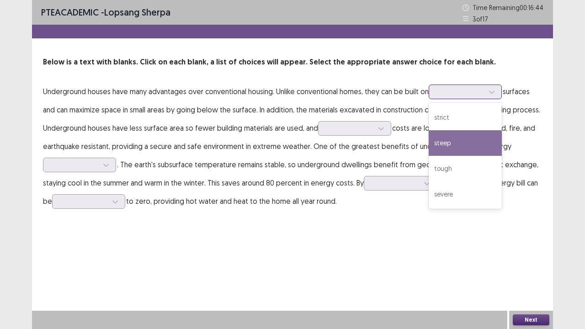
click at [450, 151] on div "steep" at bounding box center [465, 143] width 73 height 26
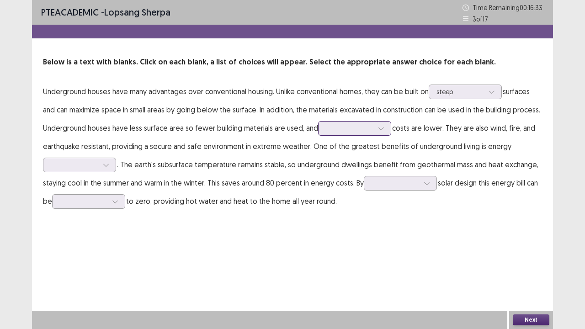
click at [347, 134] on div at bounding box center [349, 128] width 49 height 11
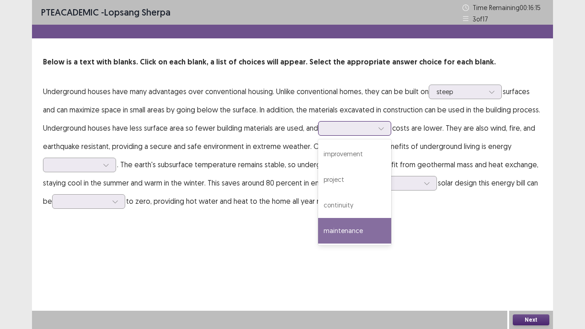
click at [329, 229] on div "maintenance" at bounding box center [354, 231] width 73 height 26
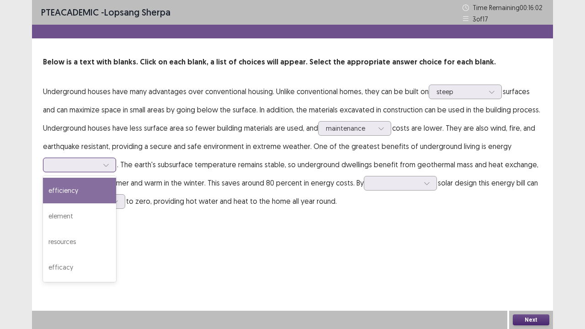
click at [100, 169] on div at bounding box center [106, 165] width 14 height 14
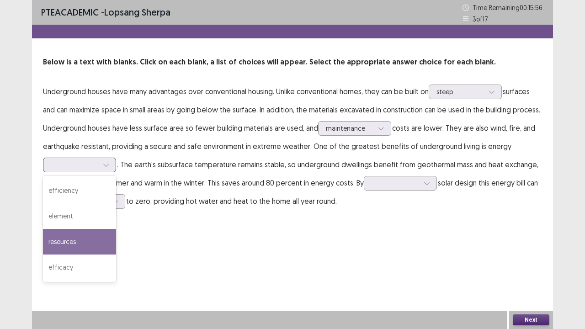
click at [82, 235] on div "resources" at bounding box center [79, 242] width 73 height 26
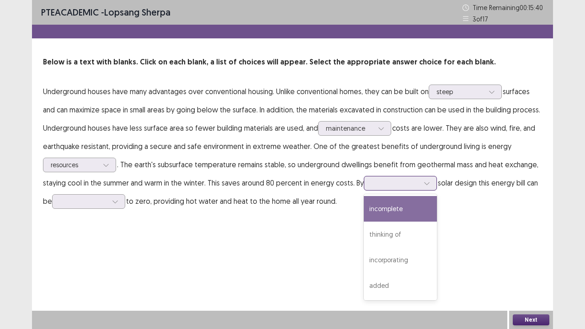
click at [404, 187] on div at bounding box center [396, 183] width 48 height 9
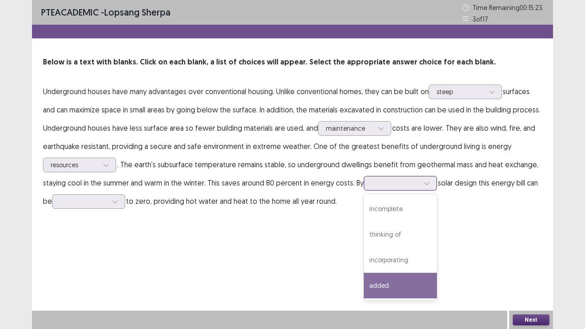
click at [407, 267] on div "added" at bounding box center [400, 286] width 73 height 26
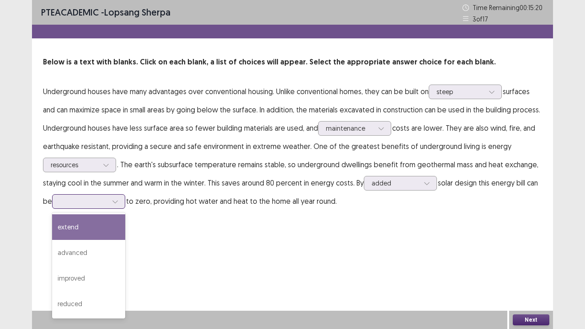
click at [91, 205] on div at bounding box center [84, 201] width 48 height 9
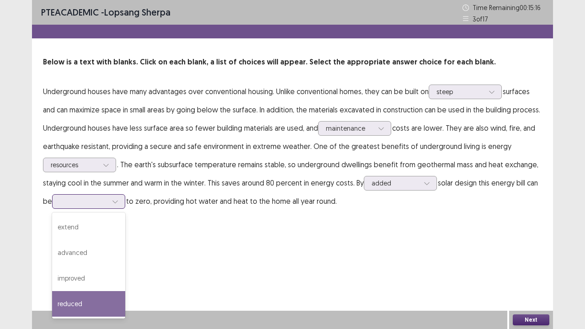
click at [91, 267] on div "reduced" at bounding box center [88, 304] width 73 height 26
click at [113, 205] on div at bounding box center [115, 202] width 14 height 14
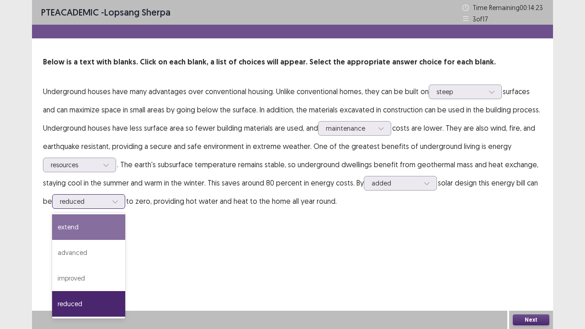
click at [107, 230] on div "extend" at bounding box center [88, 227] width 73 height 26
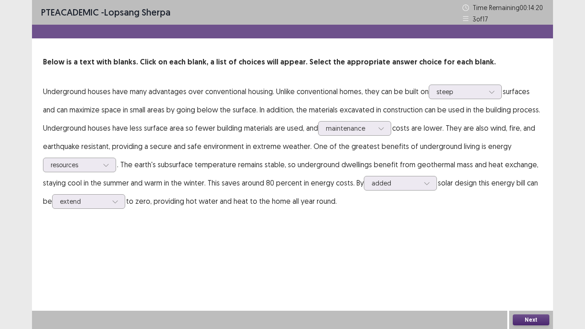
click at [530, 267] on button "Next" at bounding box center [531, 320] width 37 height 11
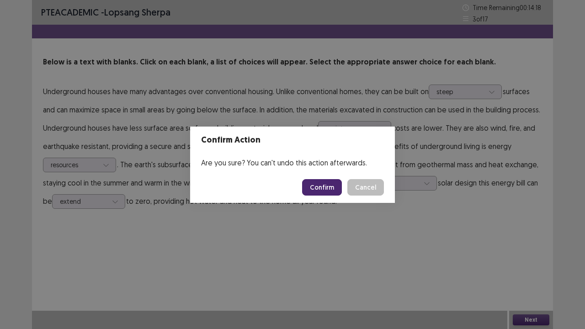
click at [329, 186] on button "Confirm" at bounding box center [322, 187] width 40 height 16
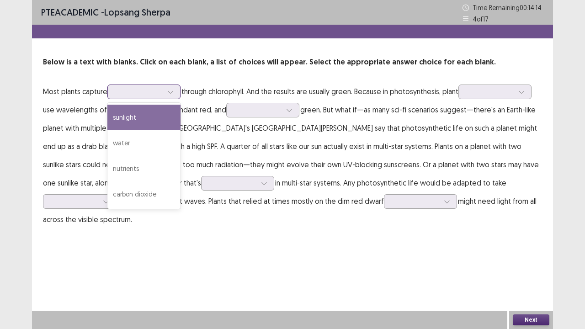
click at [143, 93] on div at bounding box center [139, 91] width 48 height 9
click at [132, 125] on div "sunlight" at bounding box center [143, 118] width 73 height 26
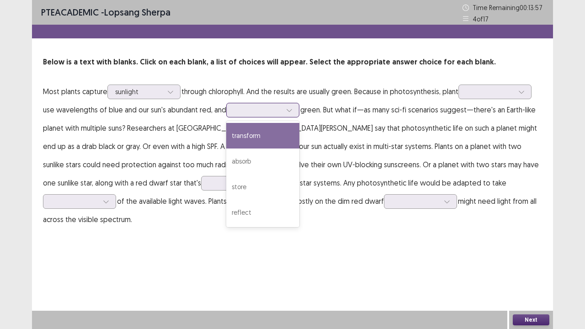
click at [253, 113] on div at bounding box center [258, 110] width 48 height 9
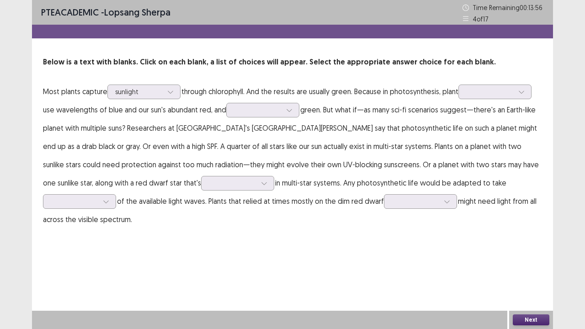
click at [408, 100] on p "Most plants capture sunlight through chlorophyll. And the results are usually g…" at bounding box center [292, 155] width 499 height 146
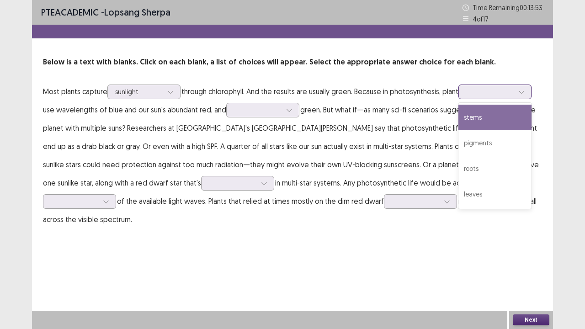
click at [498, 90] on div at bounding box center [490, 91] width 48 height 9
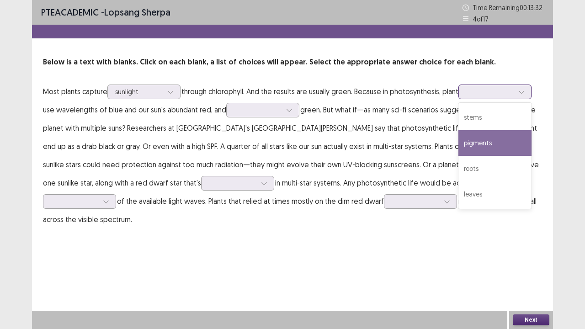
click at [500, 154] on div "pigments" at bounding box center [495, 143] width 73 height 26
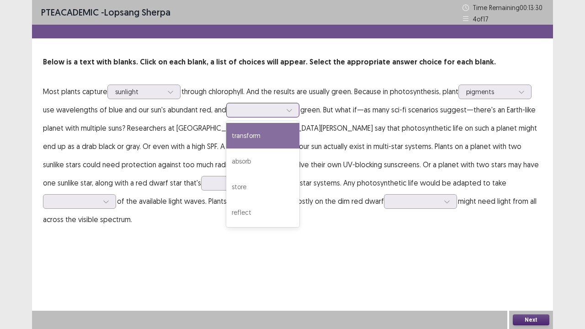
click at [253, 112] on div at bounding box center [258, 110] width 48 height 9
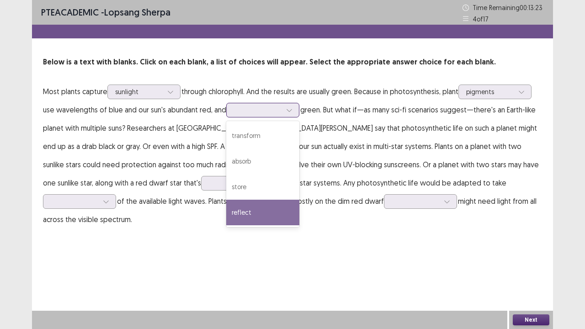
click at [257, 210] on div "reflect" at bounding box center [262, 213] width 73 height 26
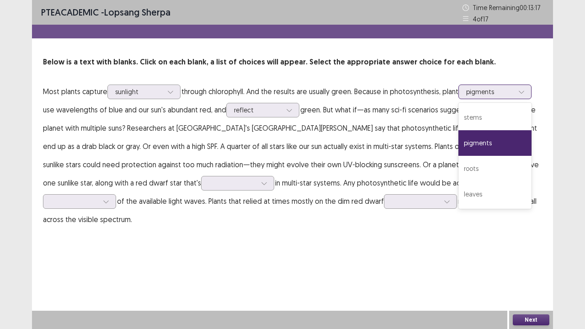
click at [495, 91] on div at bounding box center [490, 91] width 48 height 9
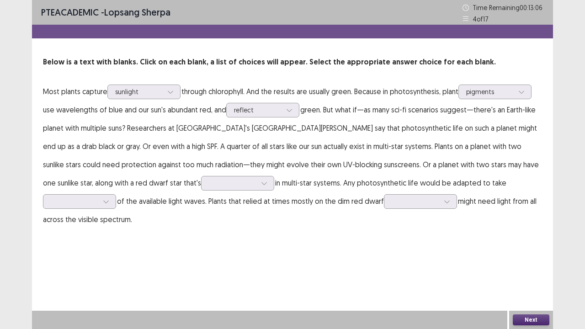
click at [434, 135] on p "Most plants capture sunlight through chlorophyll. And the results are usually g…" at bounding box center [292, 155] width 499 height 146
click at [196, 192] on p "Most plants capture sunlight through chlorophyll. And the results are usually g…" at bounding box center [292, 155] width 499 height 146
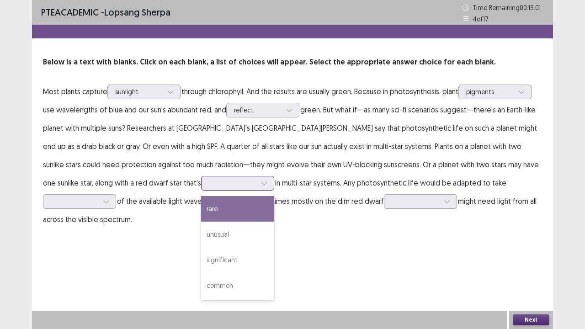
click at [201, 190] on div at bounding box center [237, 183] width 73 height 15
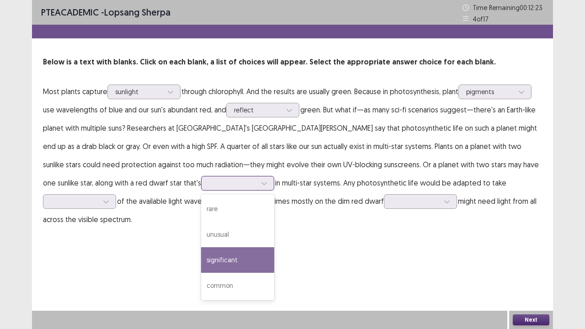
click at [201, 267] on div "significant" at bounding box center [237, 260] width 73 height 26
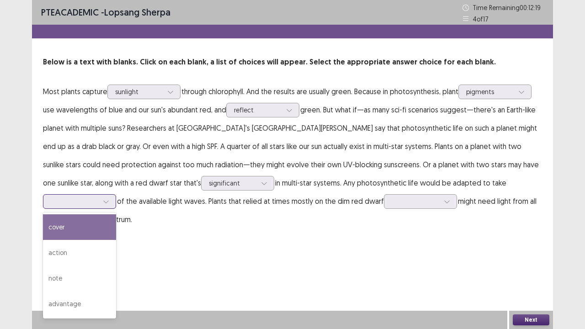
click at [98, 197] on div at bounding box center [75, 201] width 48 height 9
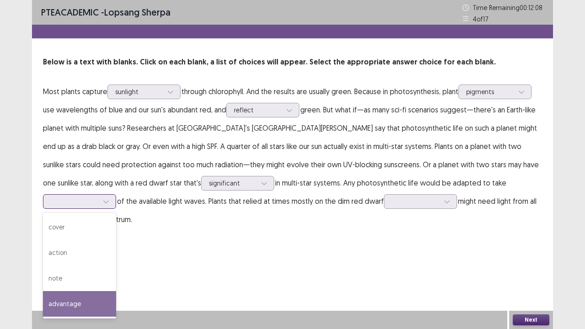
click at [116, 267] on div "advantage" at bounding box center [79, 304] width 73 height 26
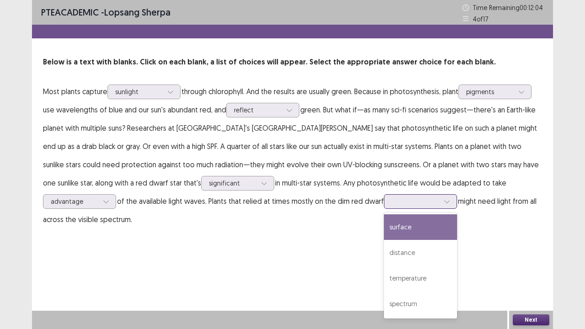
click at [440, 207] on div at bounding box center [447, 202] width 14 height 14
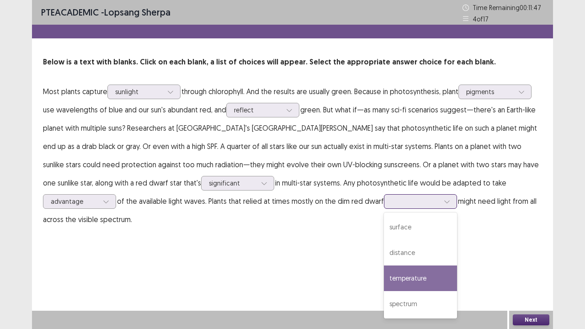
click at [384, 267] on div "temperature" at bounding box center [420, 279] width 73 height 26
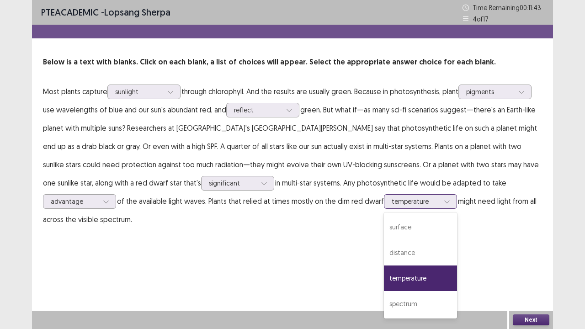
click at [440, 201] on div at bounding box center [447, 202] width 14 height 14
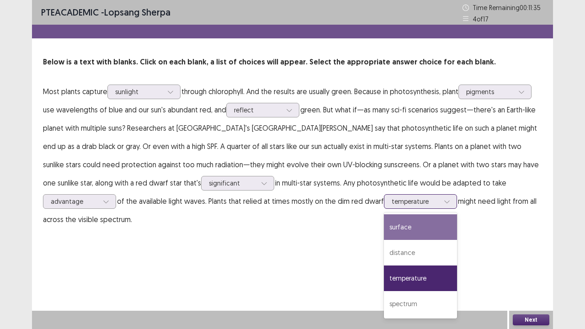
click at [384, 234] on div "surface" at bounding box center [420, 227] width 73 height 26
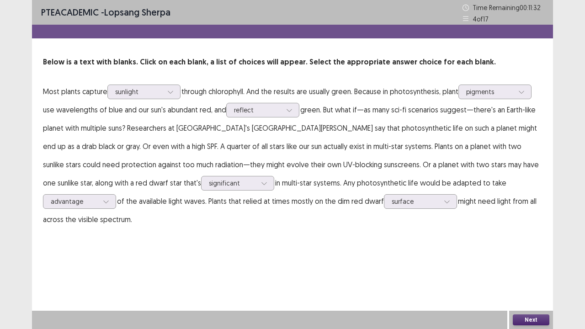
click at [533, 267] on button "Next" at bounding box center [531, 320] width 37 height 11
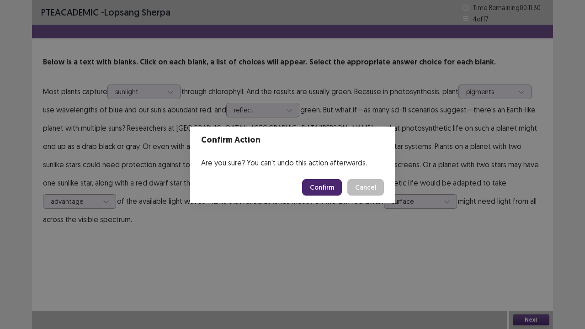
click at [331, 184] on button "Confirm" at bounding box center [322, 187] width 40 height 16
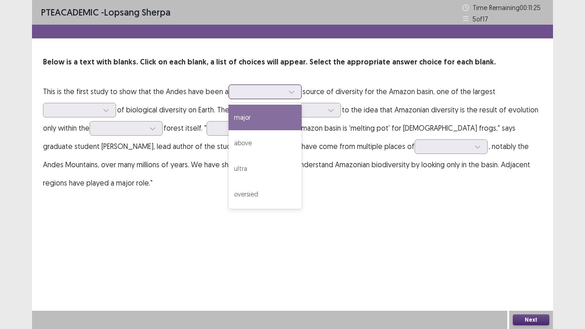
click at [257, 93] on div at bounding box center [260, 91] width 48 height 9
click at [252, 124] on div "major" at bounding box center [265, 118] width 73 height 26
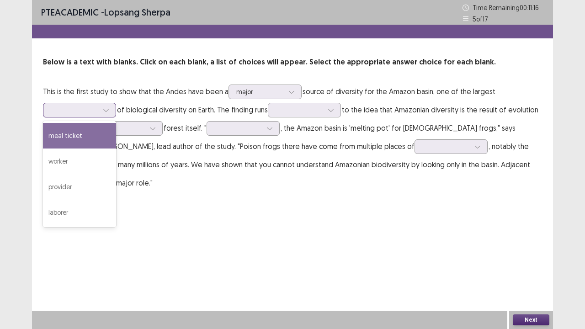
click at [102, 112] on div at bounding box center [106, 110] width 14 height 14
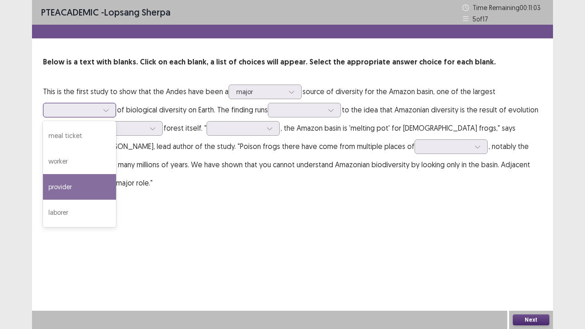
click at [92, 186] on div "provider" at bounding box center [79, 187] width 73 height 26
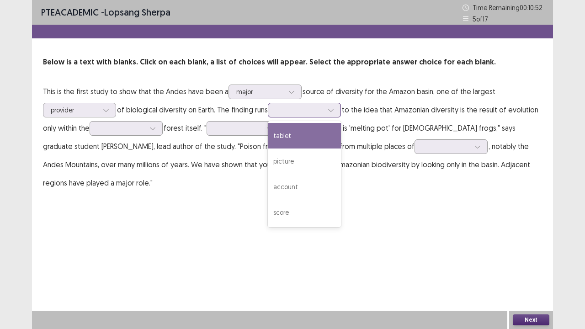
click at [300, 111] on div at bounding box center [300, 110] width 48 height 9
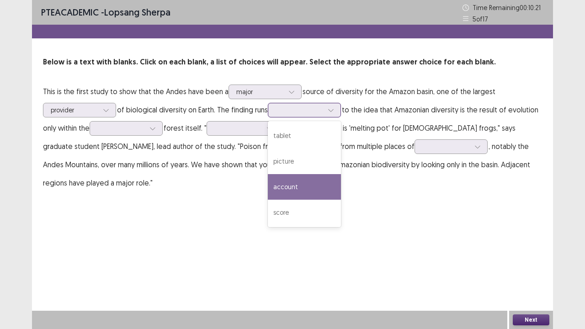
click at [305, 182] on div "account" at bounding box center [304, 187] width 73 height 26
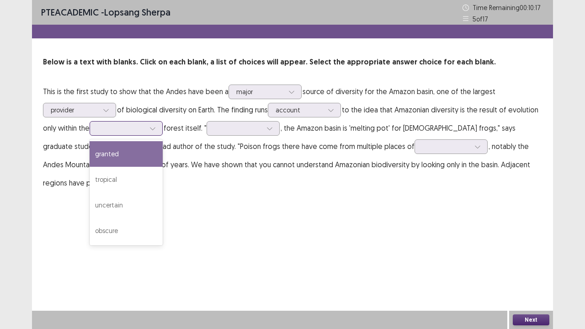
click at [146, 134] on div at bounding box center [126, 128] width 73 height 15
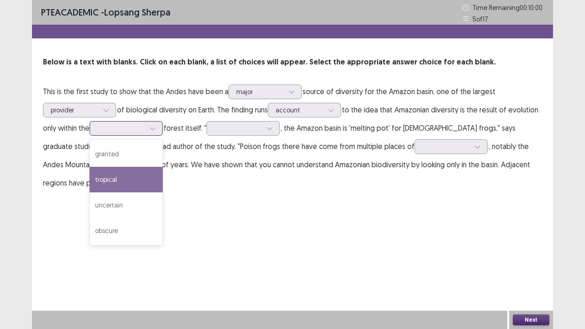
click at [144, 180] on div "tropical" at bounding box center [126, 180] width 73 height 26
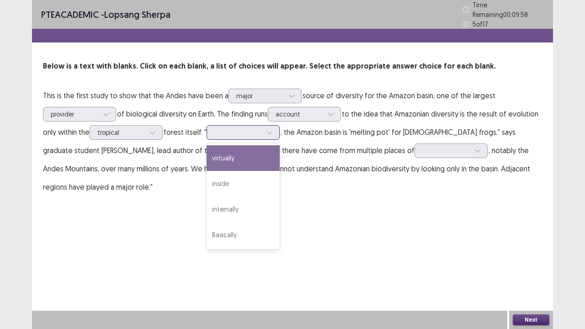
click at [266, 130] on div at bounding box center [270, 133] width 14 height 14
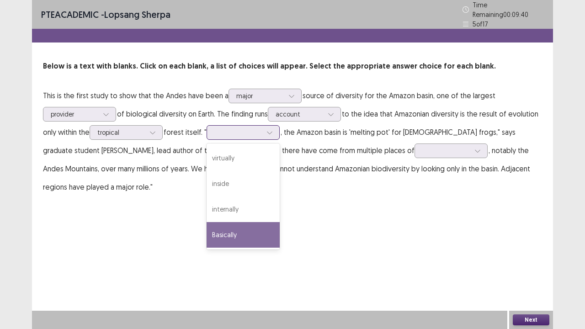
click at [249, 226] on div "Basically" at bounding box center [243, 235] width 73 height 26
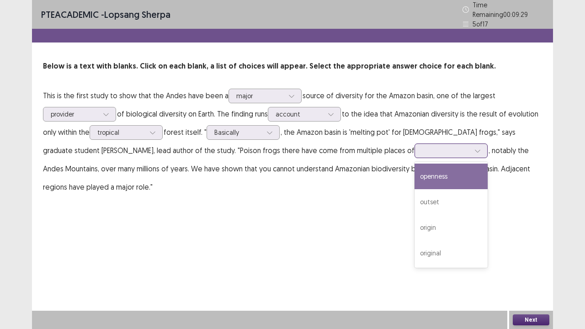
click at [415, 153] on div at bounding box center [451, 151] width 73 height 15
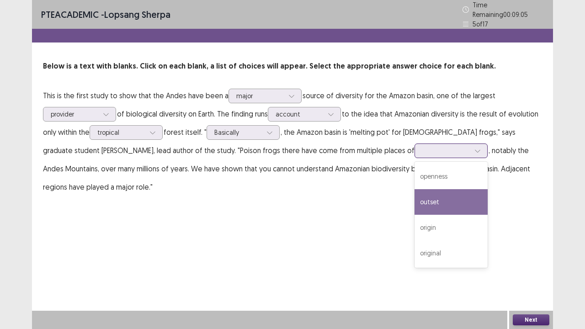
click at [415, 207] on div "outset" at bounding box center [451, 202] width 73 height 26
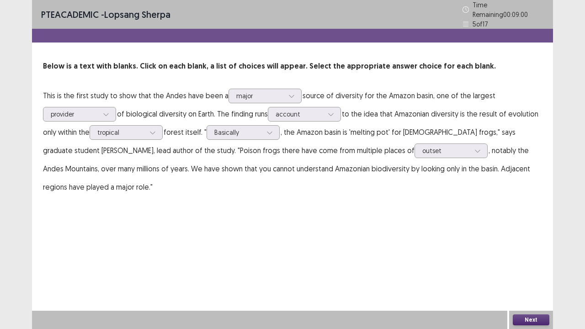
click at [521, 267] on button "Next" at bounding box center [531, 320] width 37 height 11
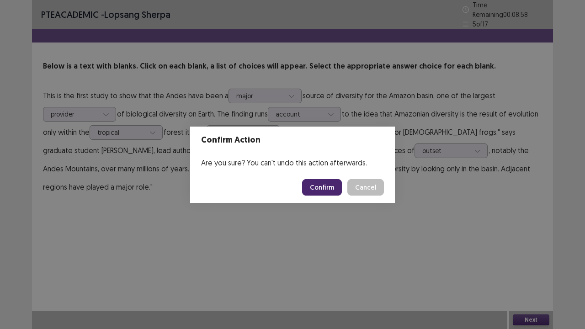
click at [324, 187] on button "Confirm" at bounding box center [322, 187] width 40 height 16
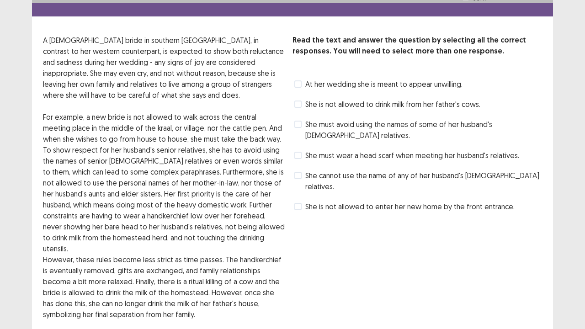
scroll to position [27, 0]
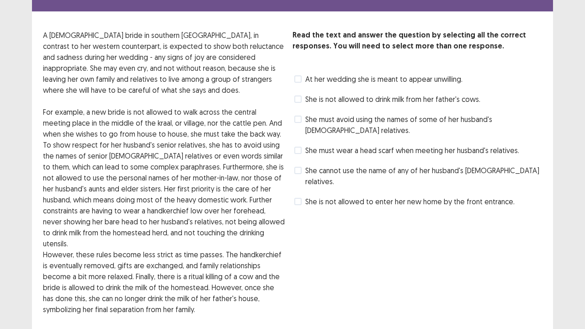
click at [300, 124] on label "She must avoid using the names of some of her husband's [DEMOGRAPHIC_DATA] rela…" at bounding box center [418, 125] width 248 height 22
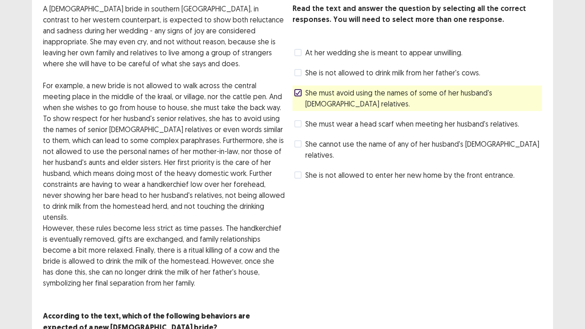
scroll to position [86, 0]
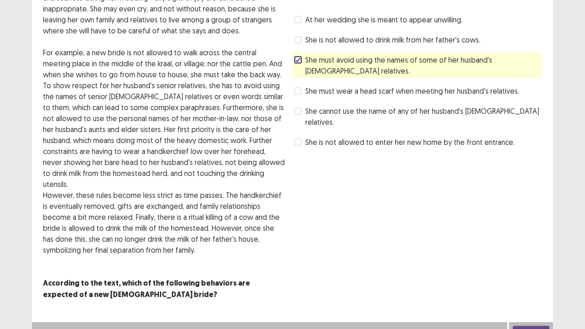
click at [537, 267] on button "Next" at bounding box center [531, 331] width 37 height 11
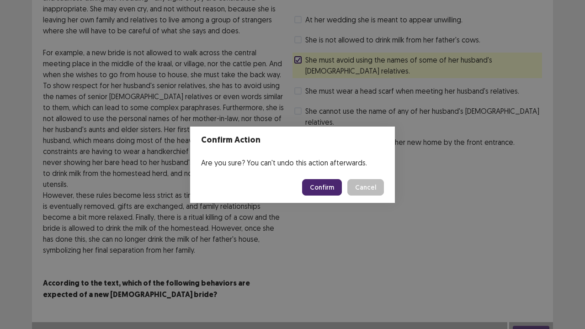
click at [326, 185] on button "Confirm" at bounding box center [322, 187] width 40 height 16
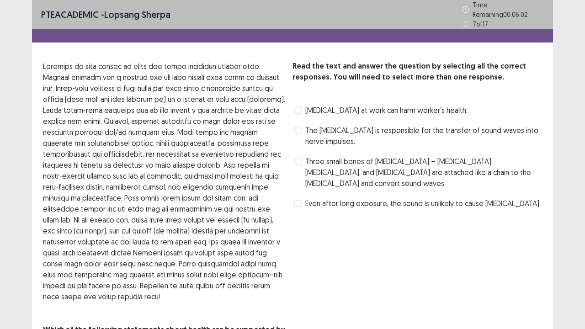
click at [302, 133] on label "The [MEDICAL_DATA] is responsible for the transfer of sound waves into nerve im…" at bounding box center [418, 136] width 248 height 22
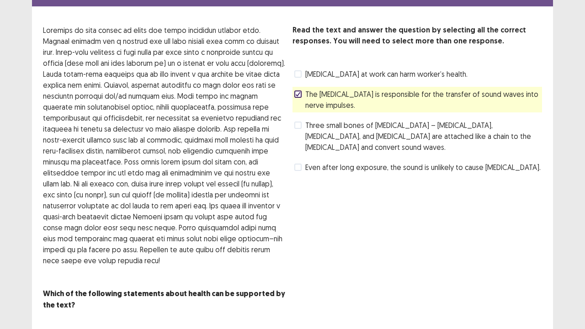
scroll to position [54, 0]
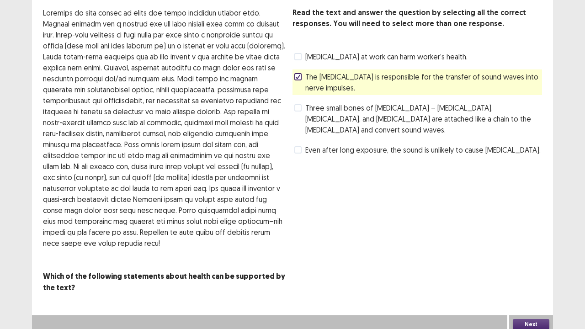
click at [301, 146] on span at bounding box center [297, 149] width 7 height 7
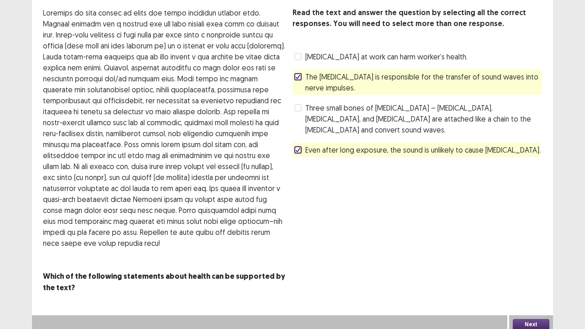
click at [531, 267] on button "Next" at bounding box center [531, 324] width 37 height 11
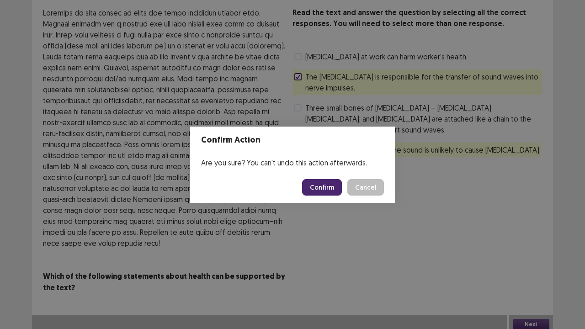
click at [320, 194] on button "Confirm" at bounding box center [322, 187] width 40 height 16
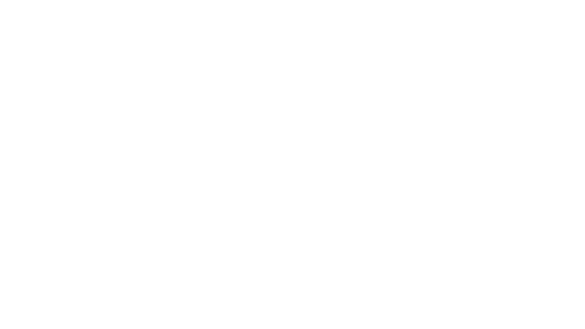
scroll to position [0, 0]
